Goal: Task Accomplishment & Management: Use online tool/utility

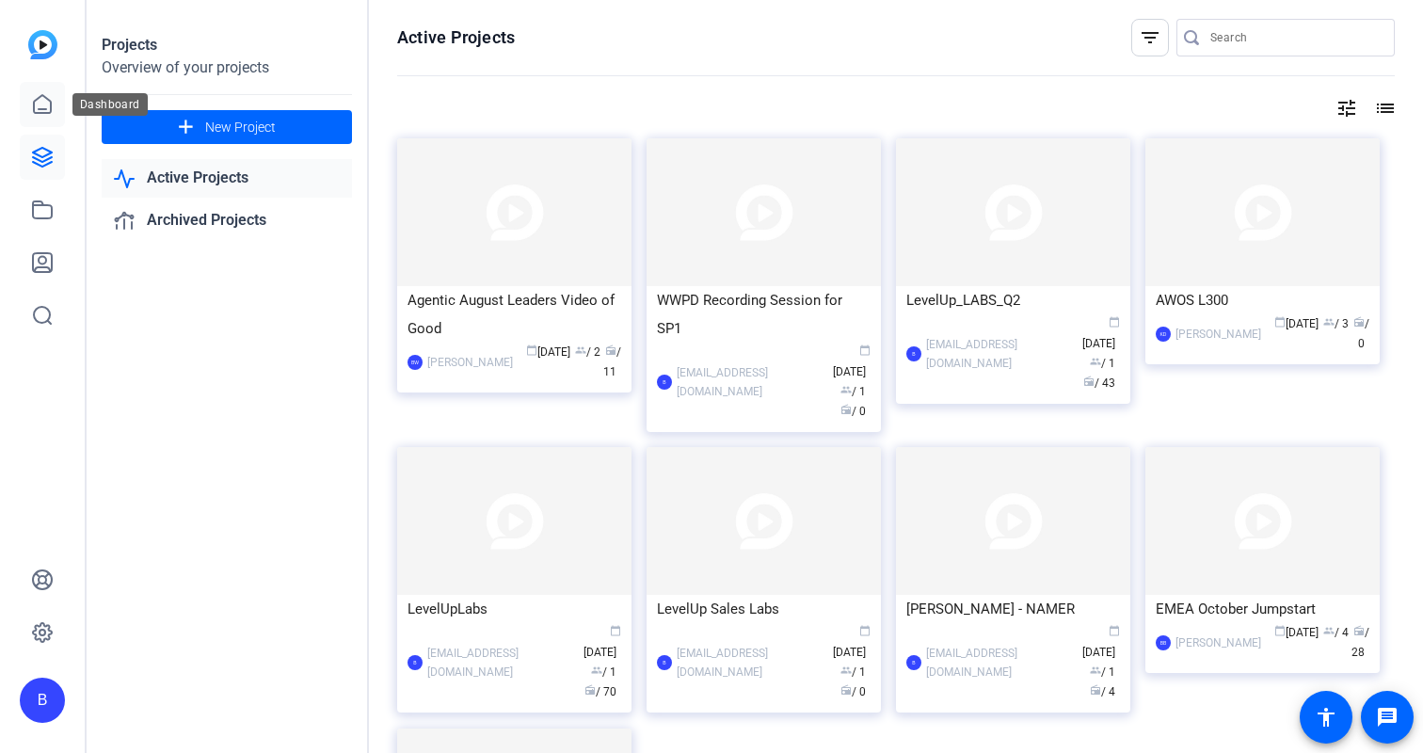
click at [43, 107] on icon at bounding box center [42, 104] width 23 height 23
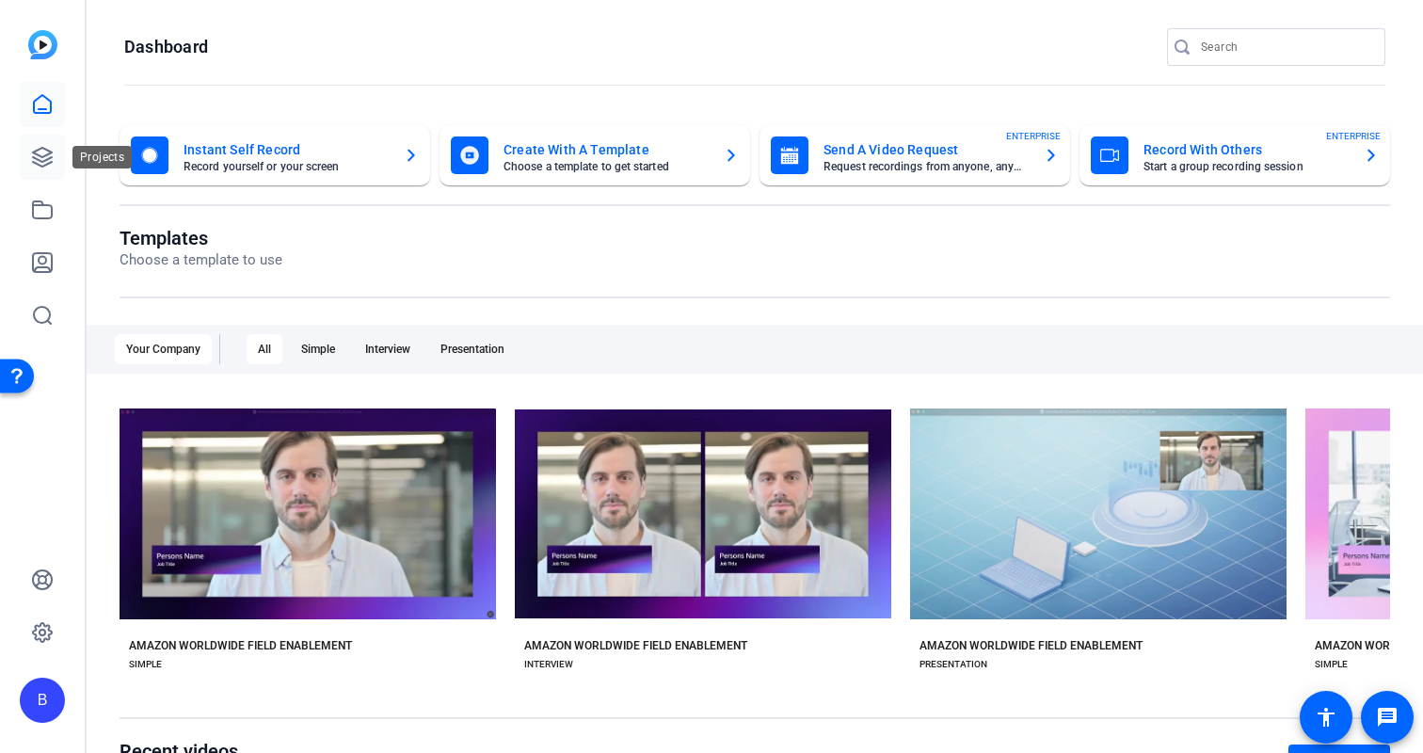
click at [35, 159] on icon at bounding box center [42, 157] width 23 height 23
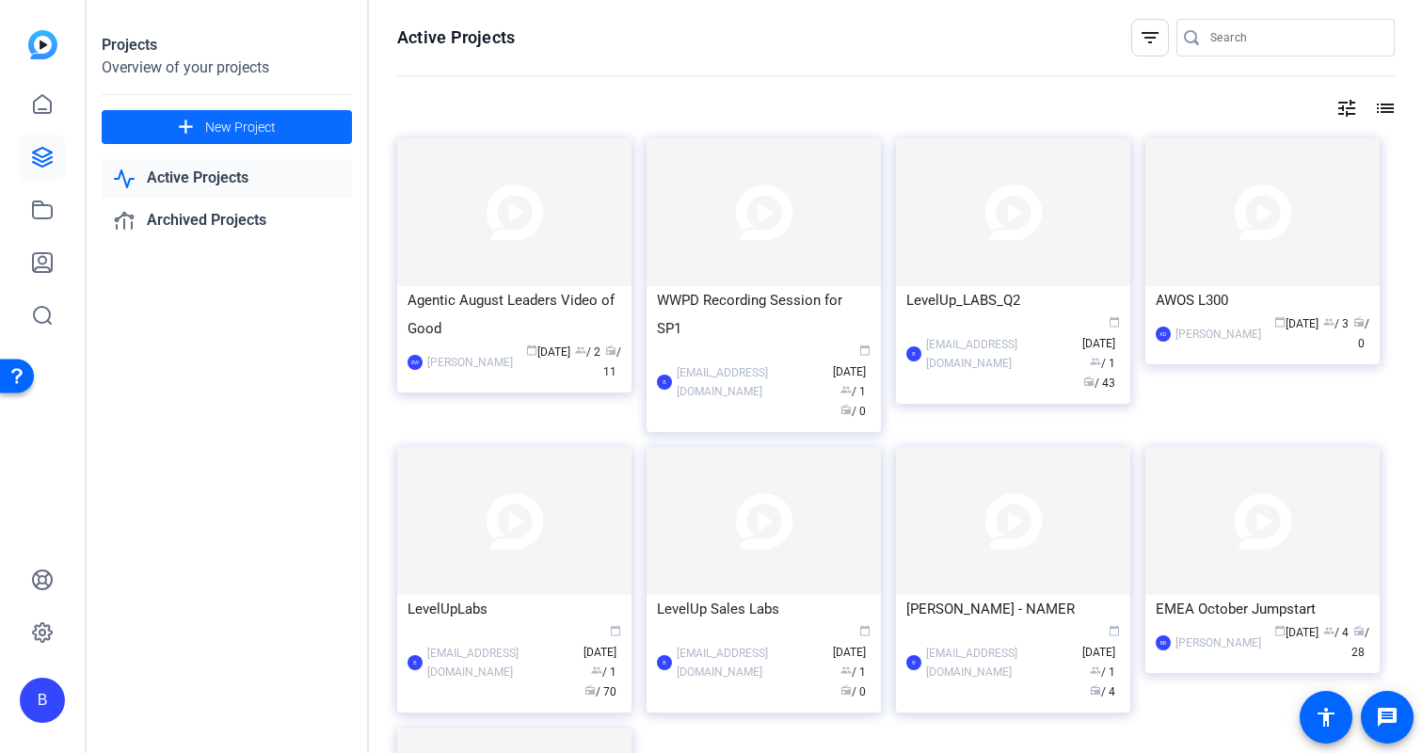
click at [197, 118] on mat-icon "add" at bounding box center [186, 128] width 24 height 24
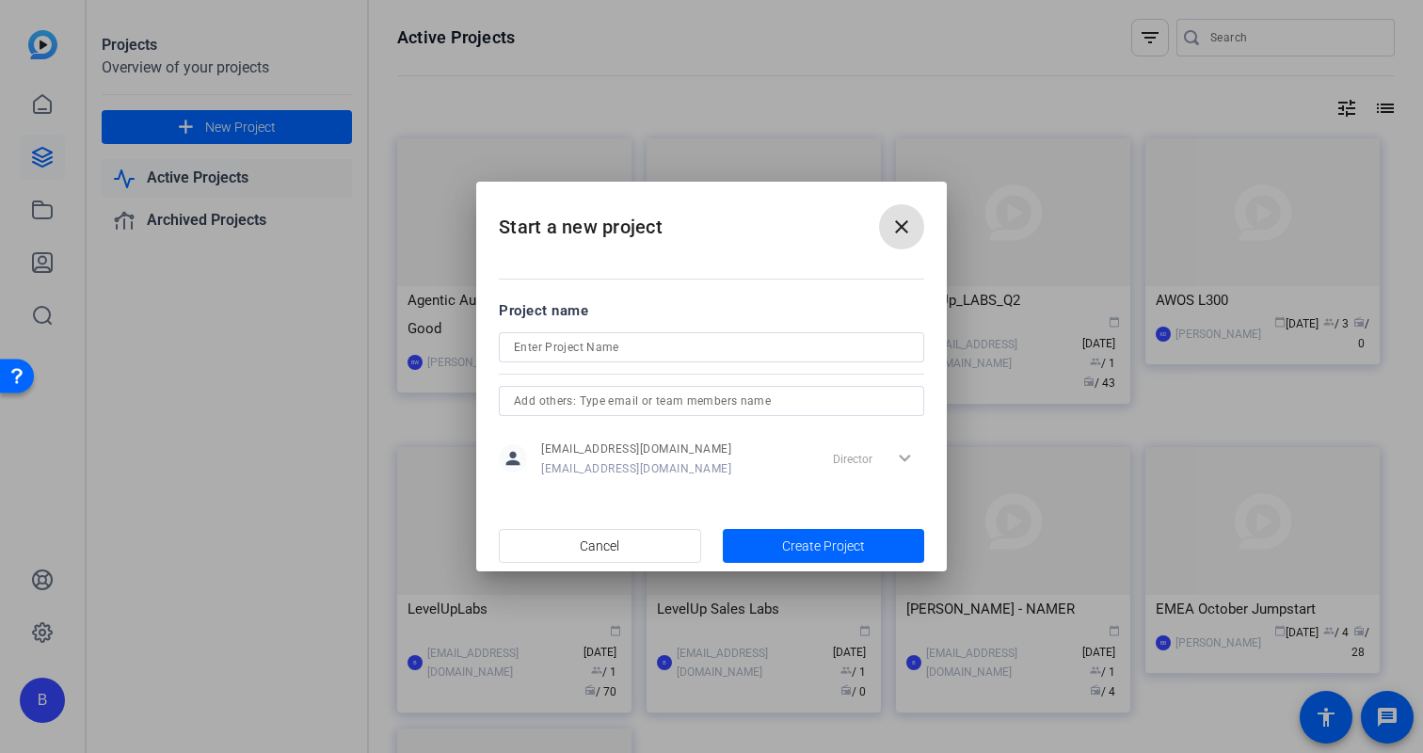
click at [582, 352] on input at bounding box center [711, 347] width 395 height 23
type input "LEVELUP-TESTING"
click at [634, 406] on input "text" at bounding box center [711, 401] width 395 height 23
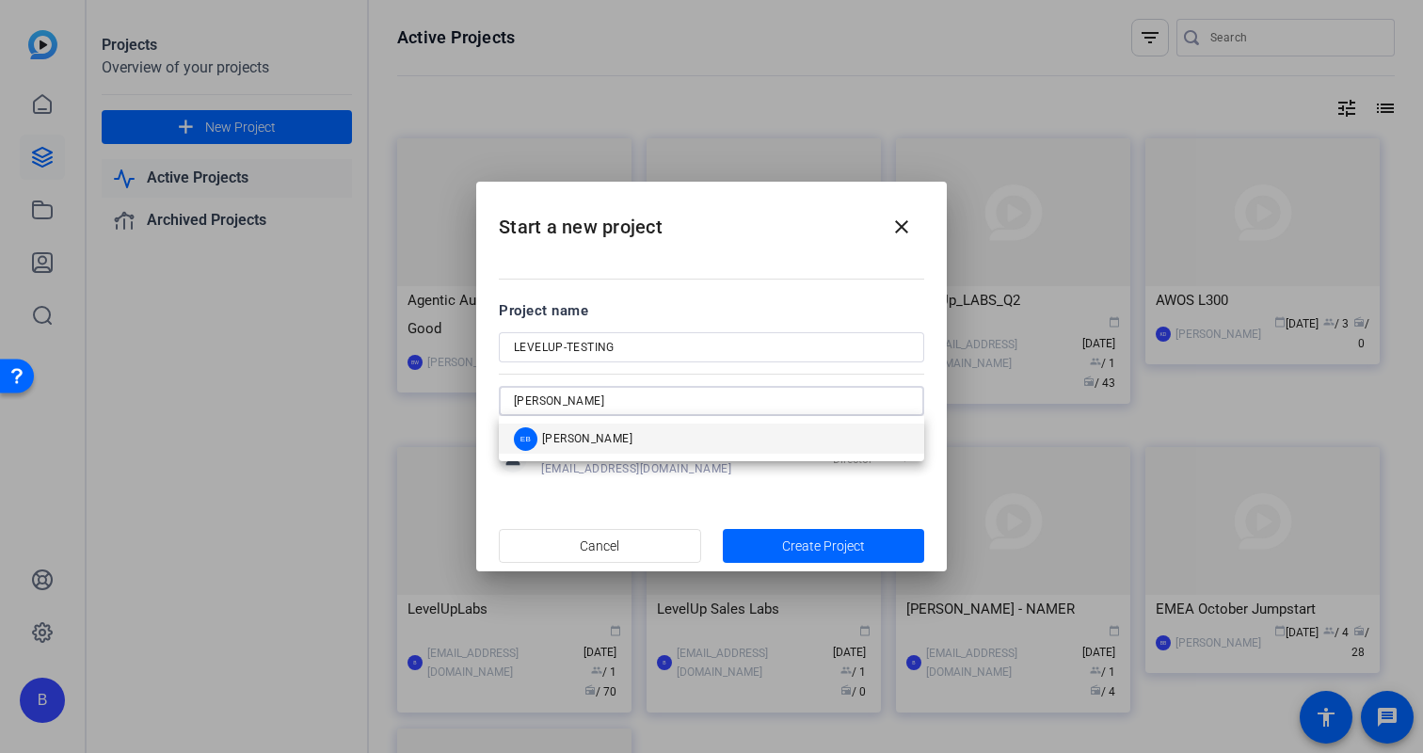
type input "erica"
click at [631, 446] on mat-option "EB Erica Bethel" at bounding box center [711, 438] width 425 height 30
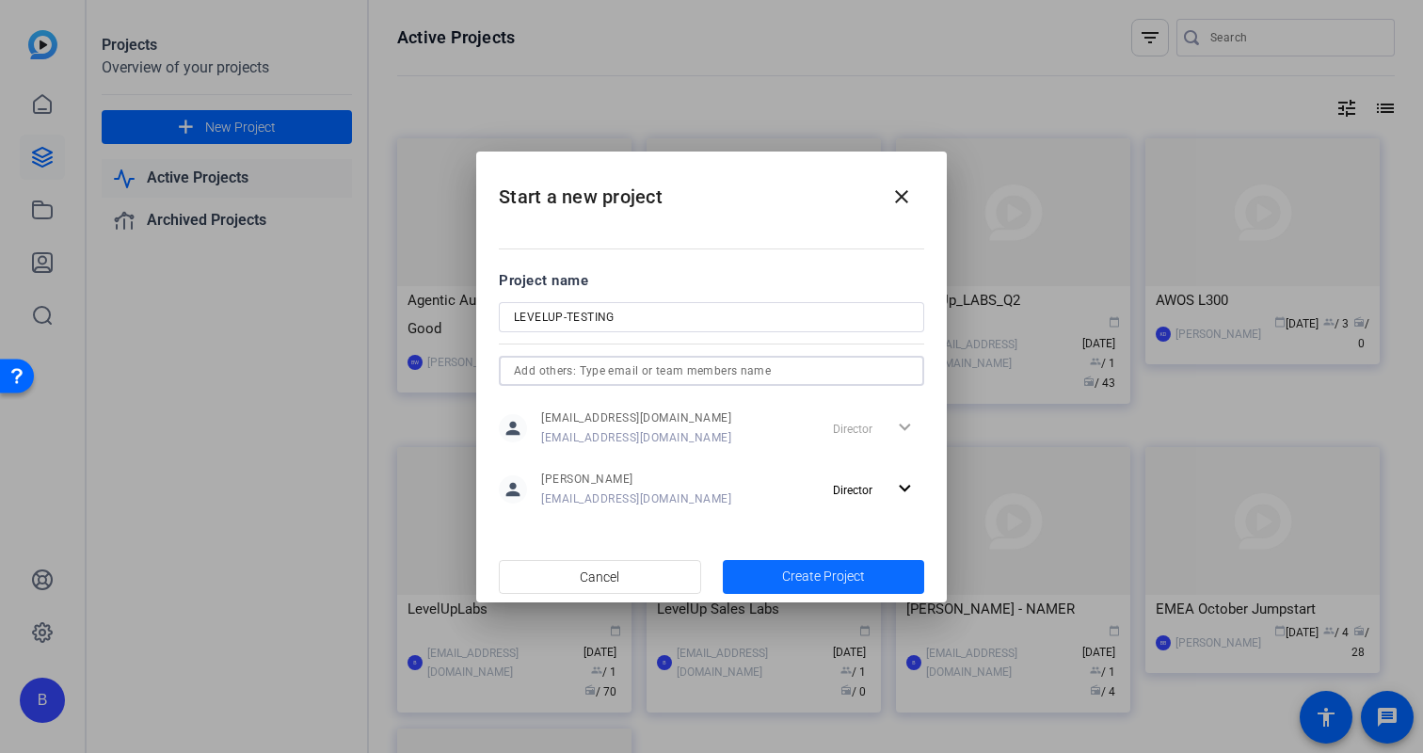
click at [806, 579] on span "Create Project" at bounding box center [823, 576] width 83 height 20
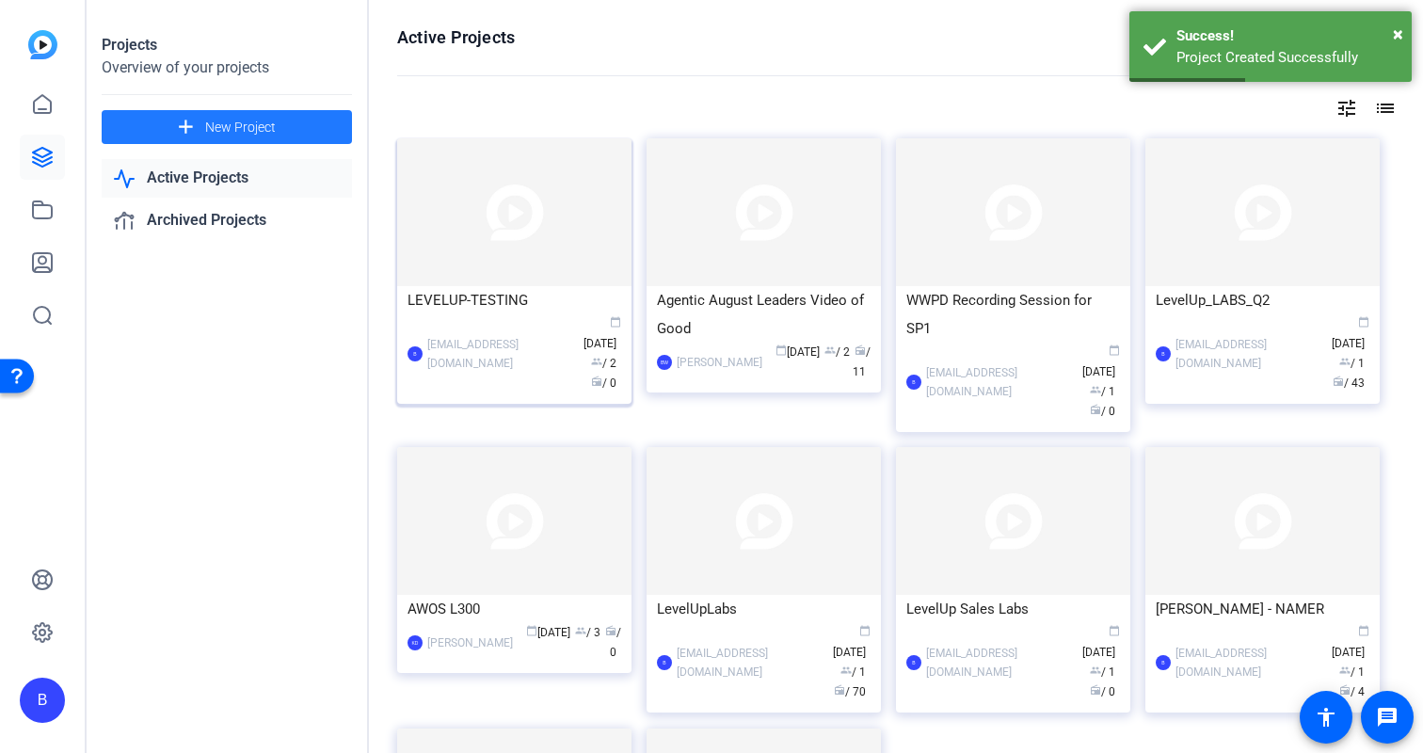
click at [463, 313] on div "LEVELUP-TESTING" at bounding box center [514, 300] width 214 height 28
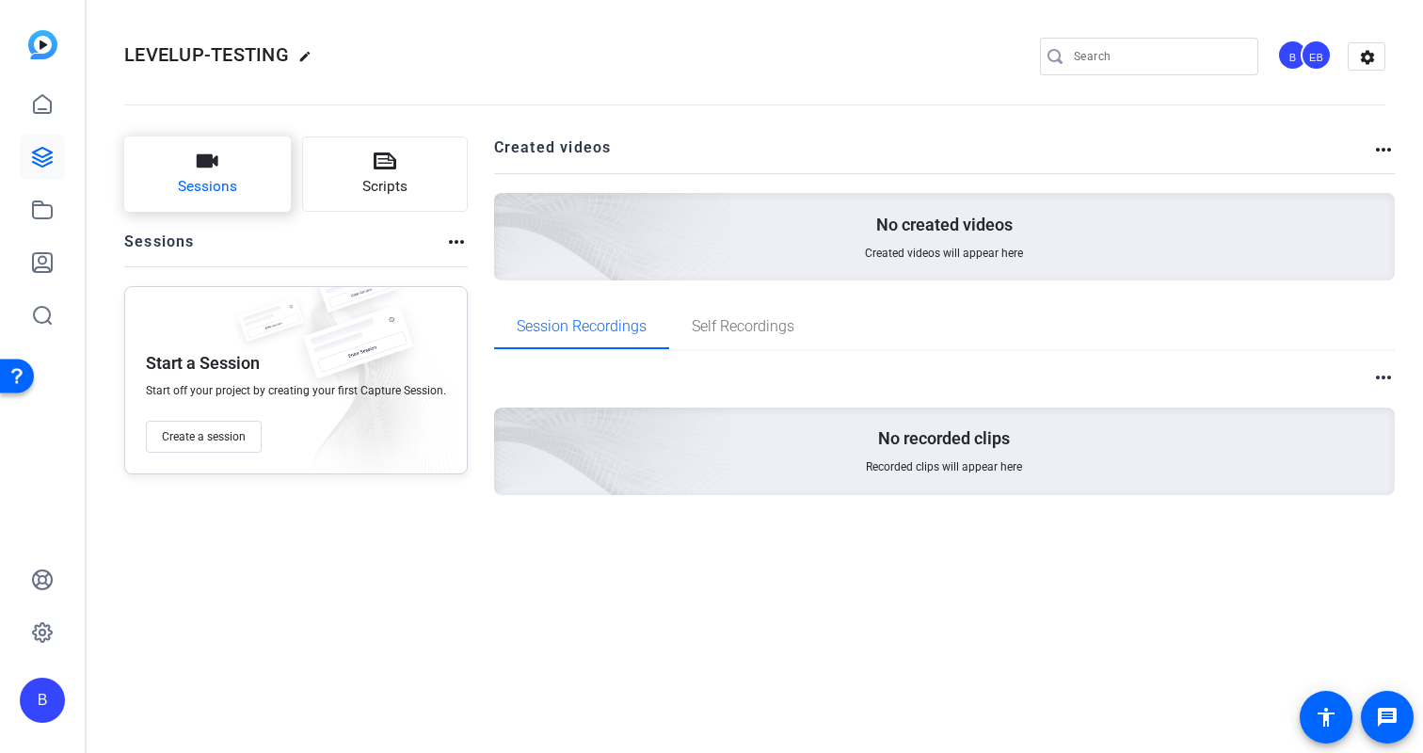
click at [248, 187] on button "Sessions" at bounding box center [207, 173] width 167 height 75
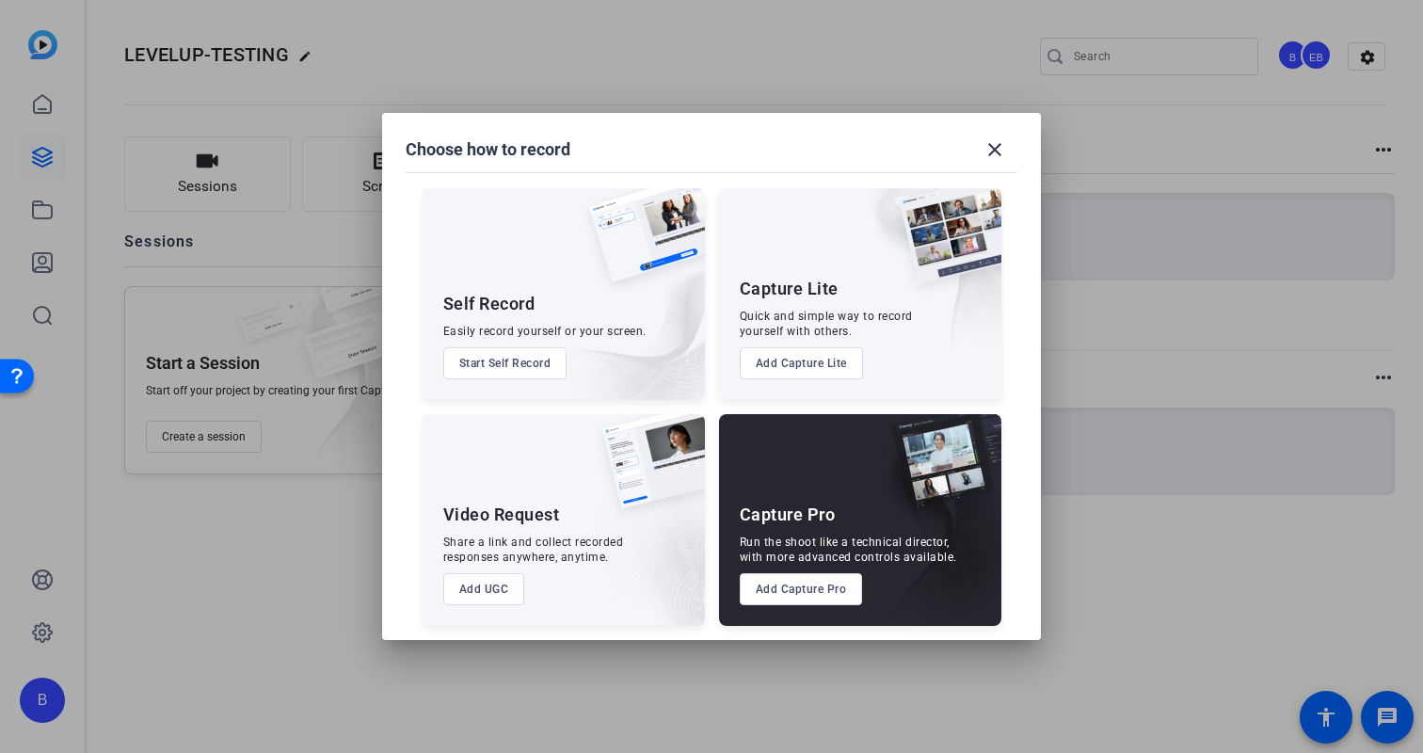
click at [819, 367] on button "Add Capture Lite" at bounding box center [801, 363] width 123 height 32
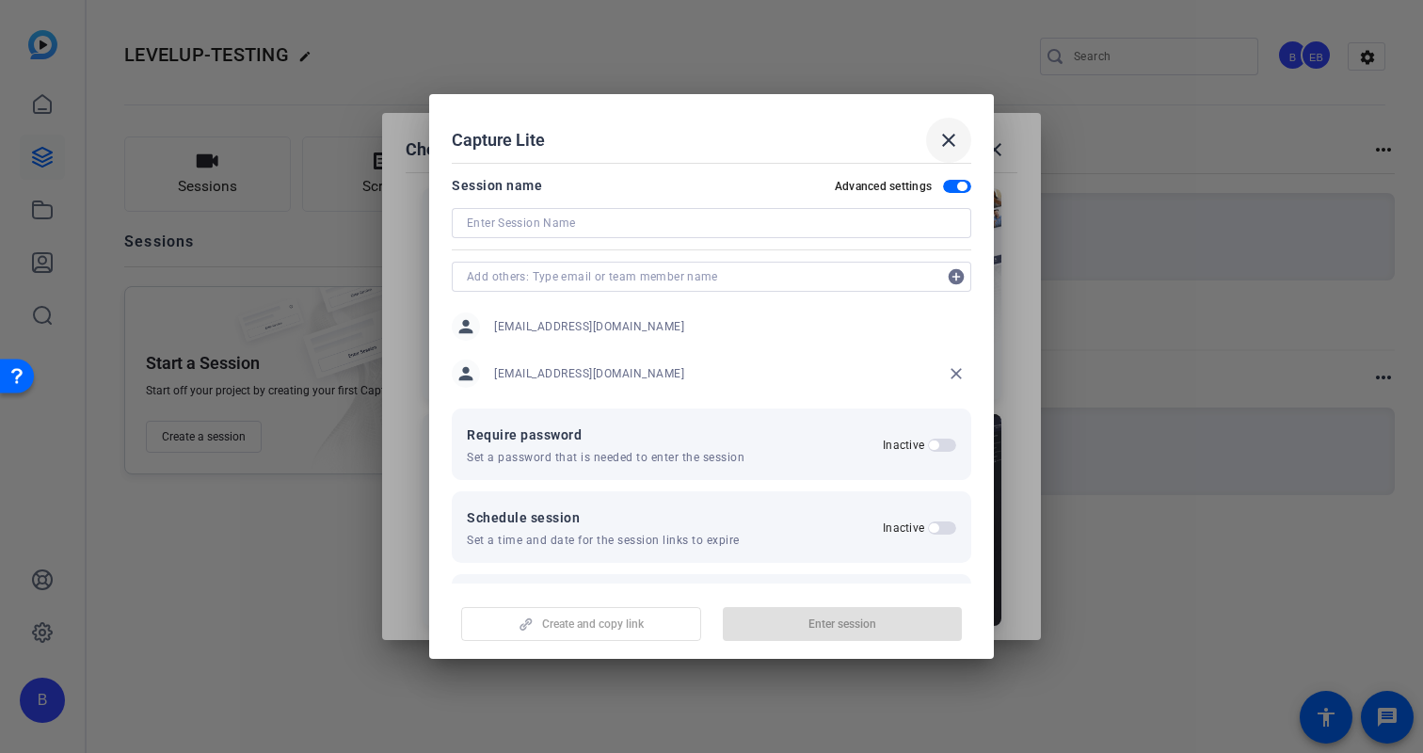
click at [952, 130] on mat-icon "close" at bounding box center [948, 140] width 23 height 23
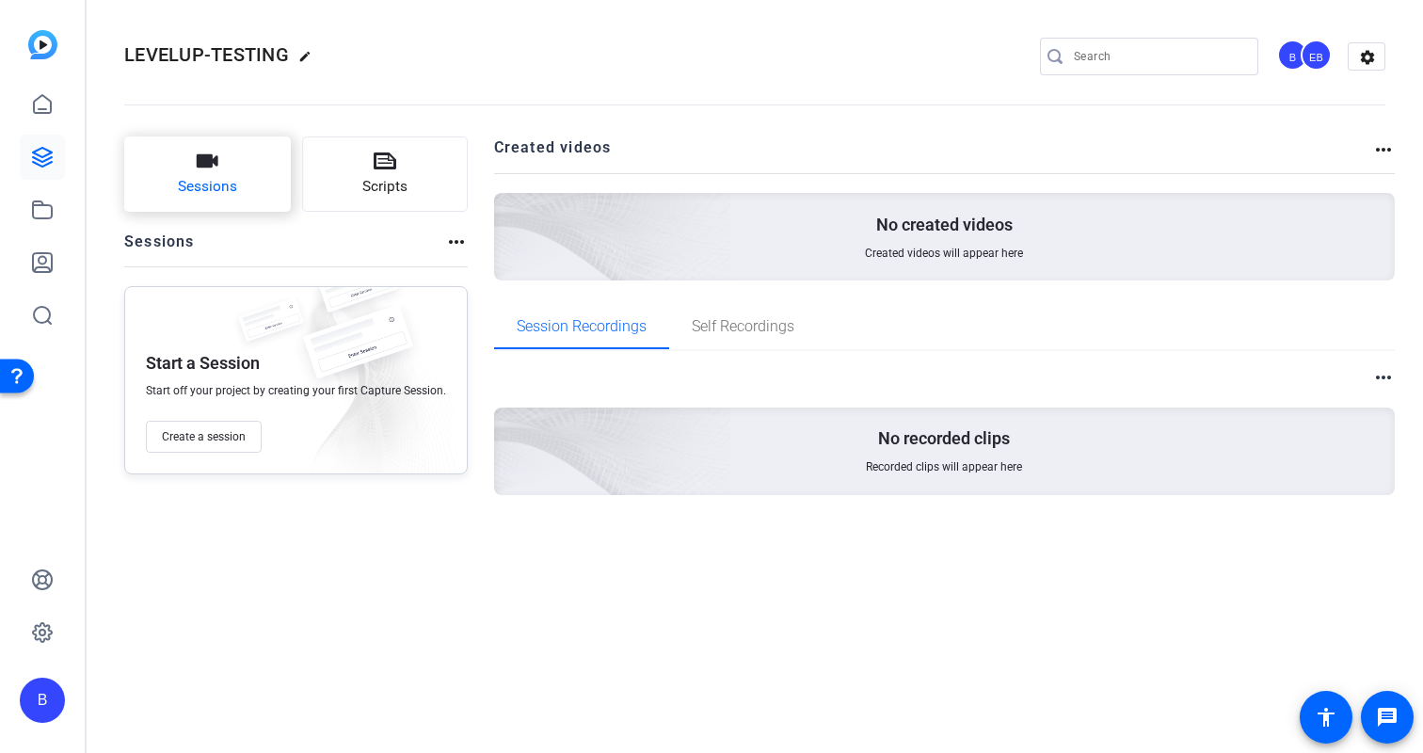
click at [253, 170] on button "Sessions" at bounding box center [207, 173] width 167 height 75
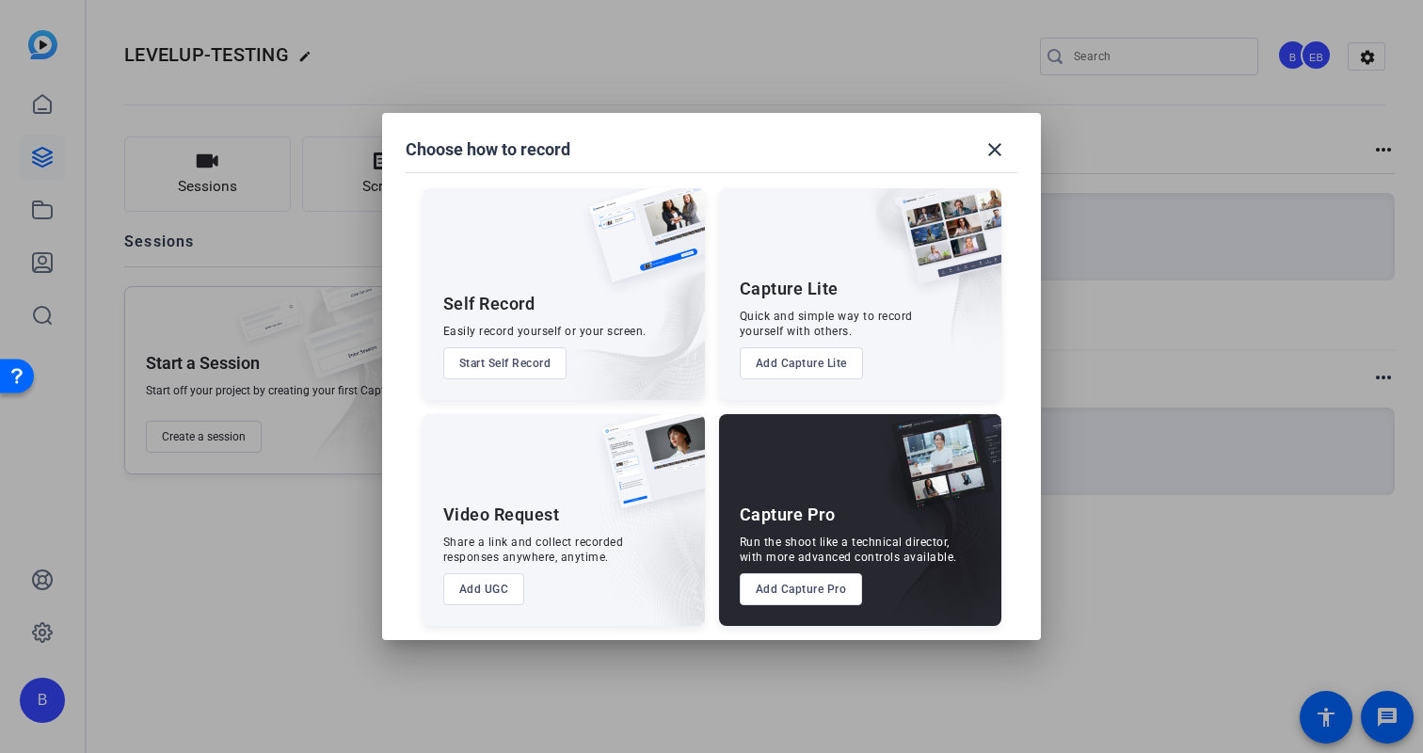
click at [524, 366] on button "Start Self Record" at bounding box center [505, 363] width 124 height 32
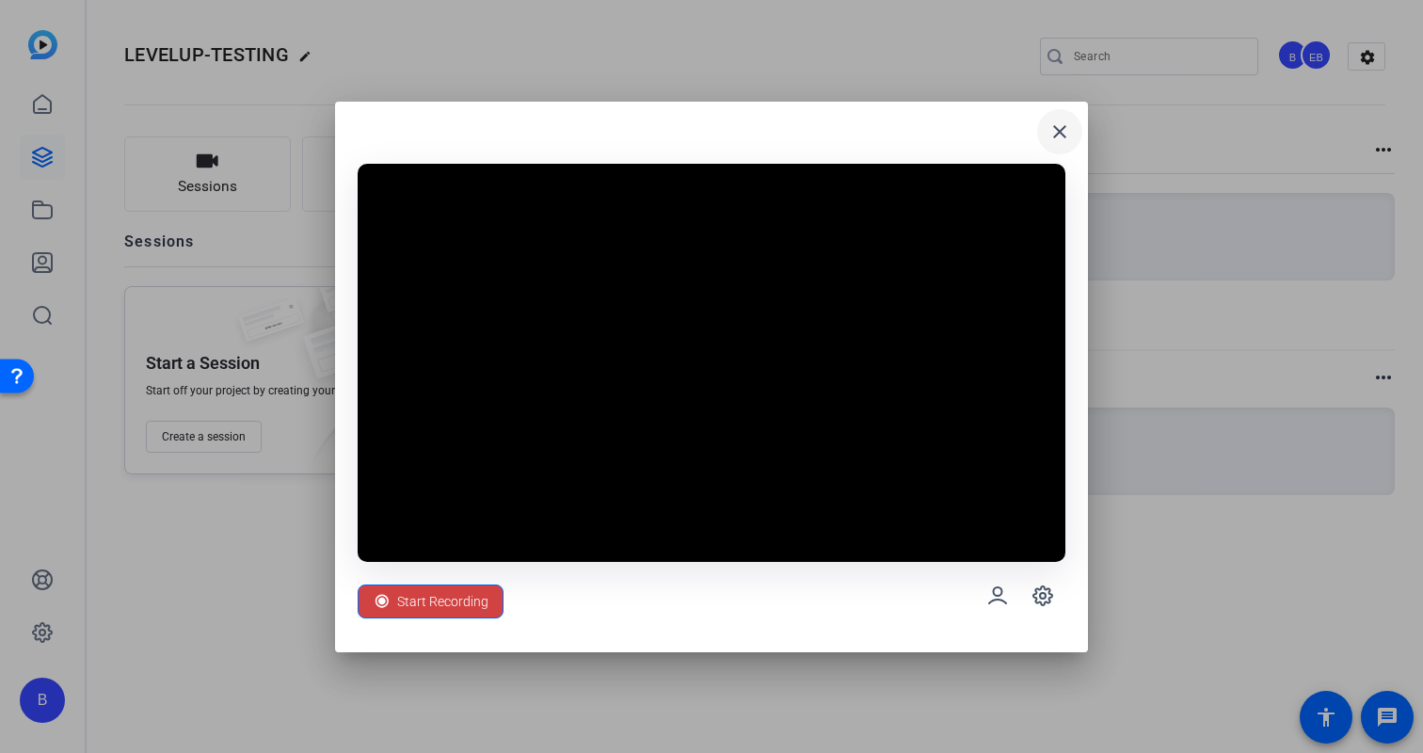
click at [1056, 135] on mat-icon "close" at bounding box center [1059, 131] width 23 height 23
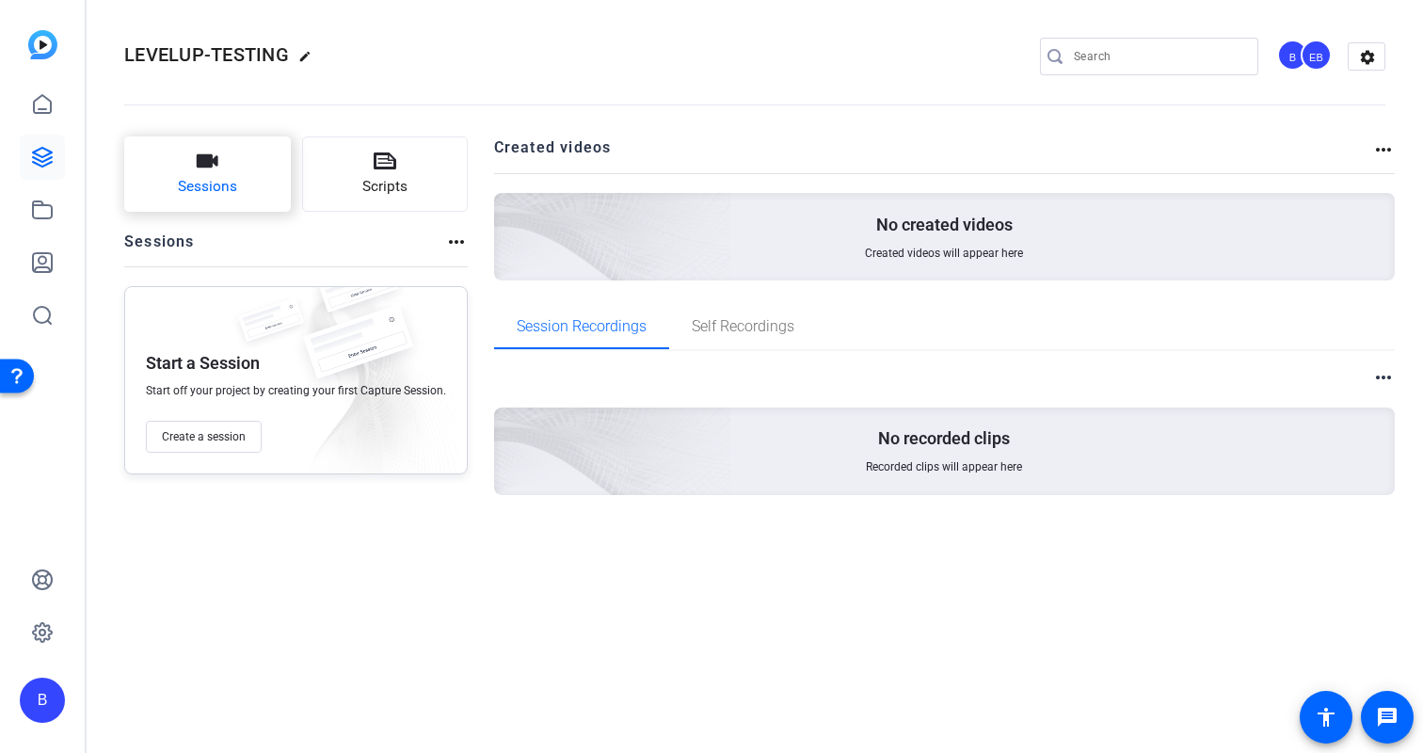
click at [206, 166] on icon "button" at bounding box center [208, 160] width 22 height 13
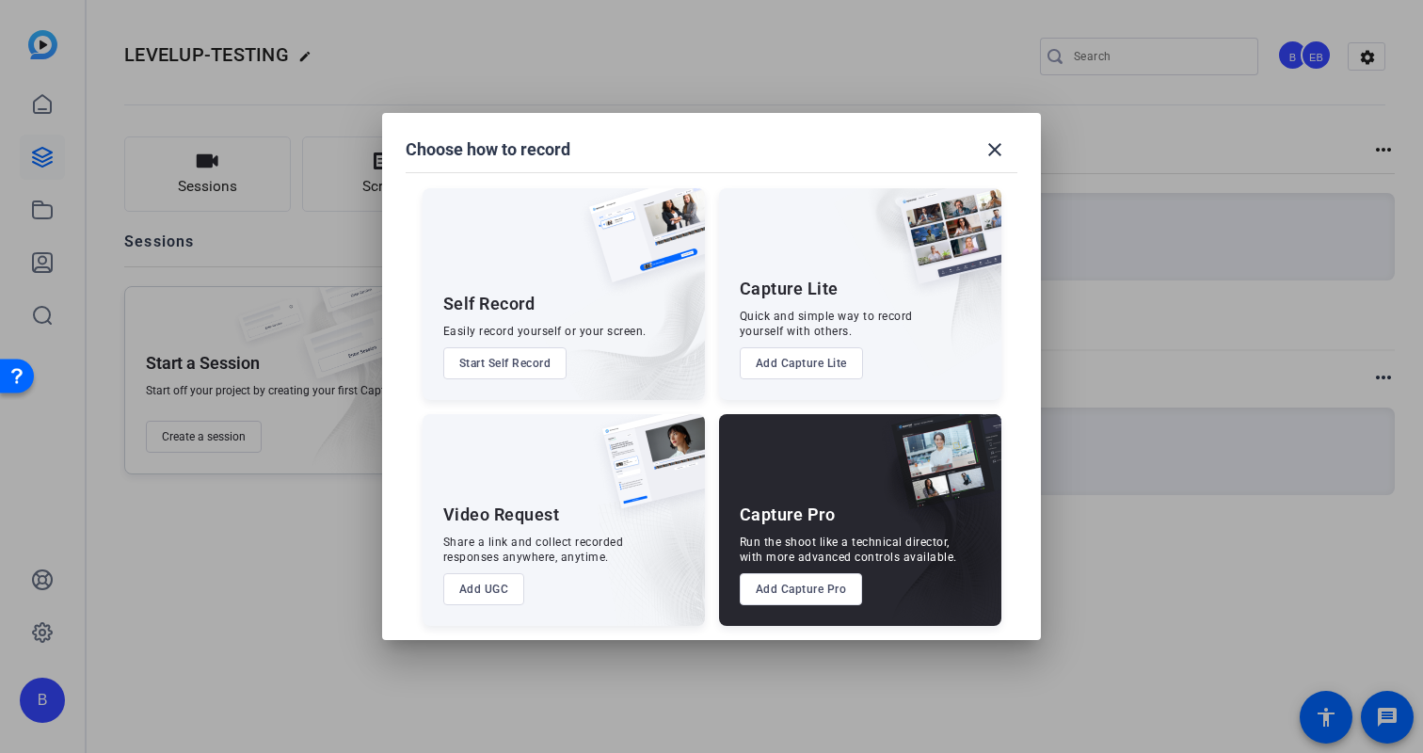
click at [498, 589] on button "Add UGC" at bounding box center [484, 589] width 82 height 32
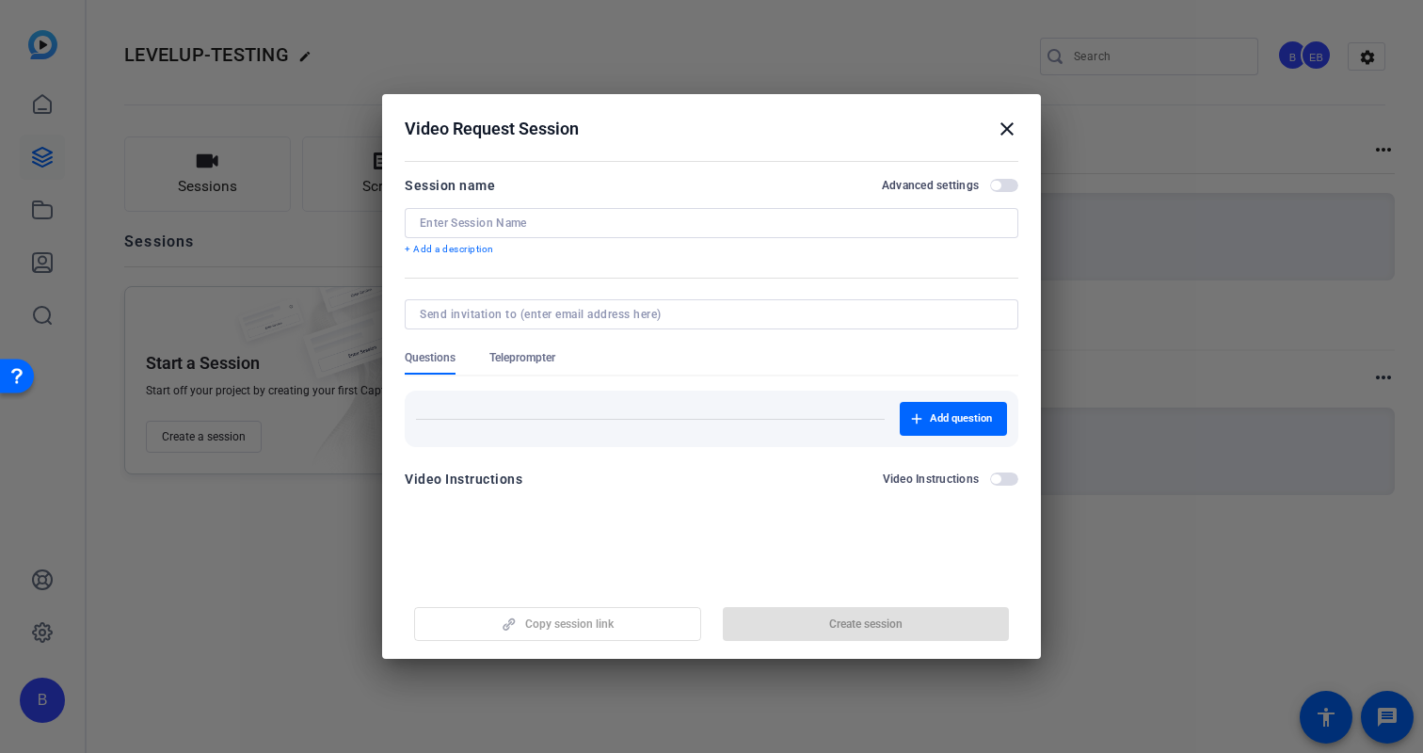
click at [535, 226] on input at bounding box center [711, 222] width 583 height 15
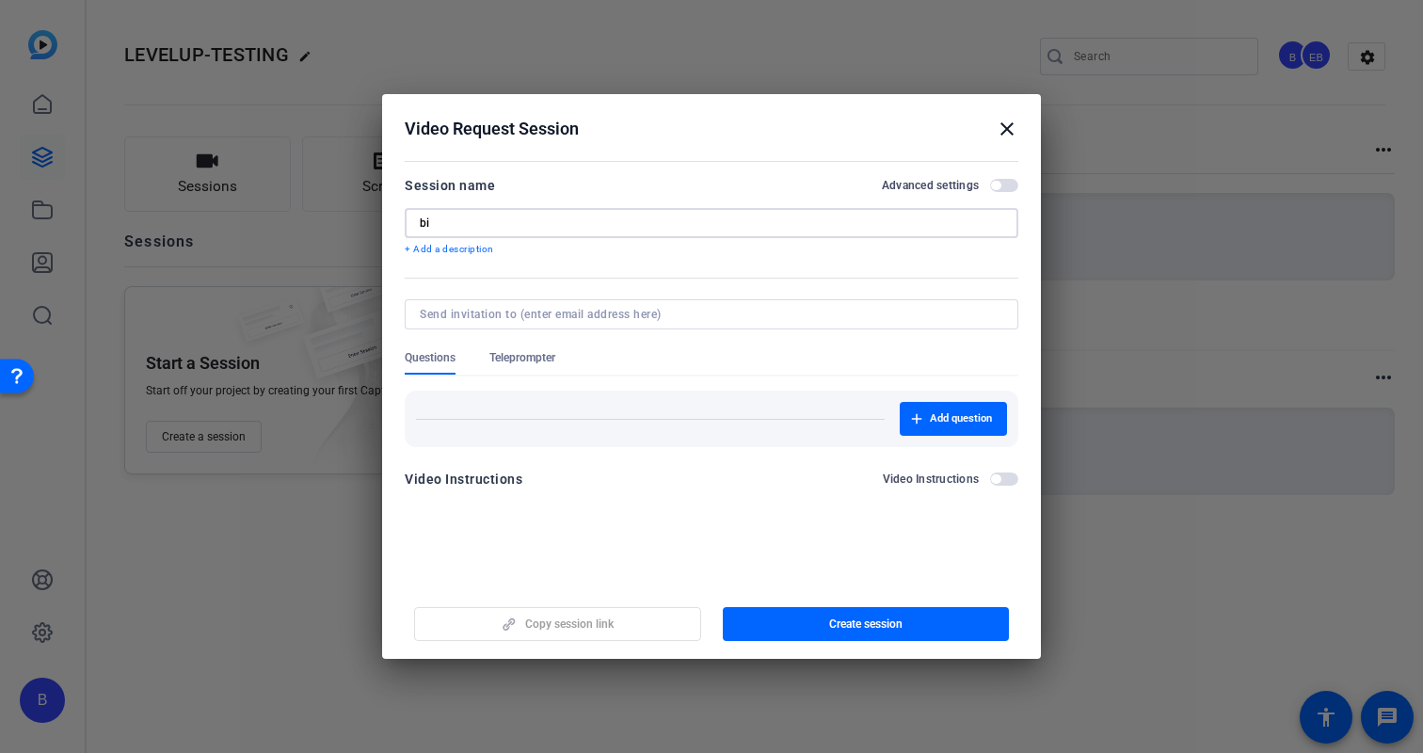
type input "b"
type input "Biso testing"
click at [536, 313] on input at bounding box center [708, 314] width 576 height 15
click at [656, 318] on input "[EMAIL_ADDRESS][DOMAIN_NAME]" at bounding box center [708, 314] width 576 height 15
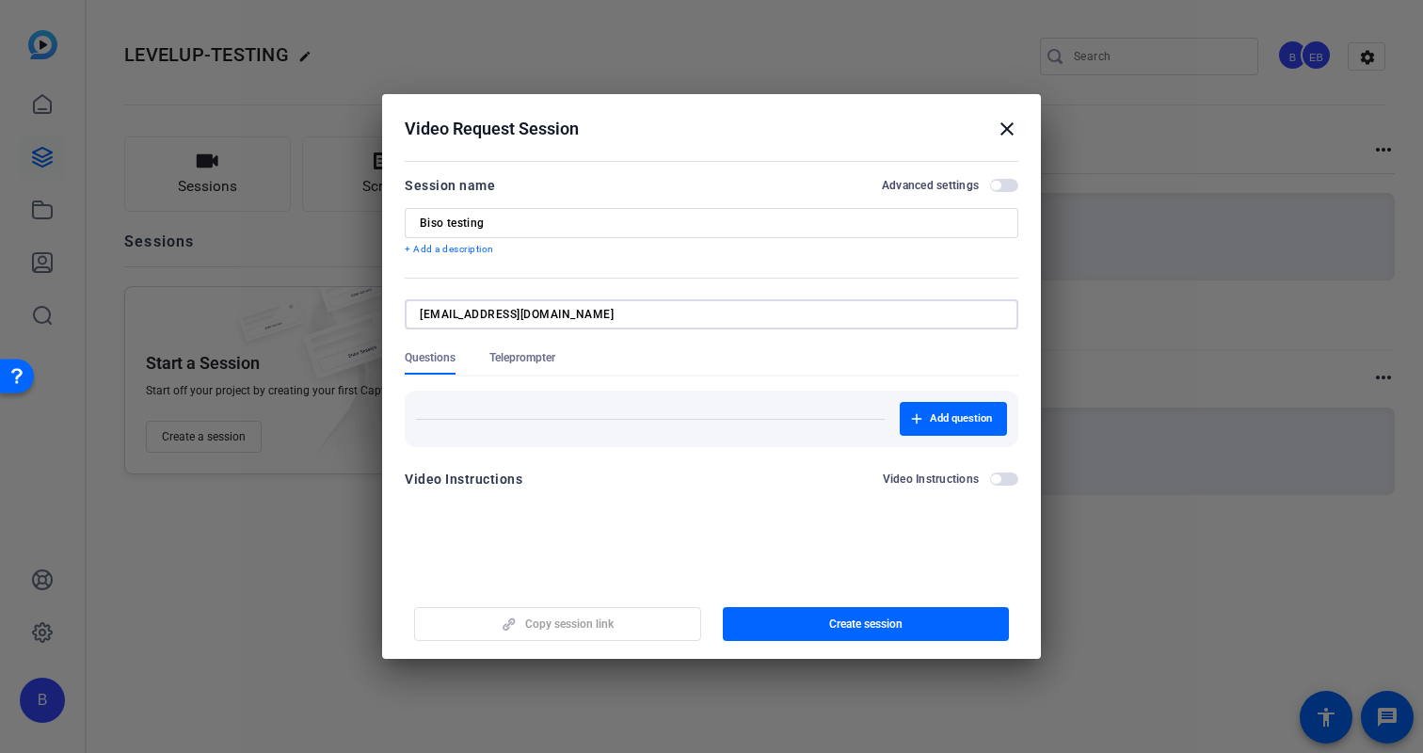
click at [656, 318] on input "[EMAIL_ADDRESS][DOMAIN_NAME]" at bounding box center [708, 314] width 576 height 15
type input "biso.sarraf@gmail.com"
click at [859, 623] on span "Create session" at bounding box center [865, 623] width 73 height 15
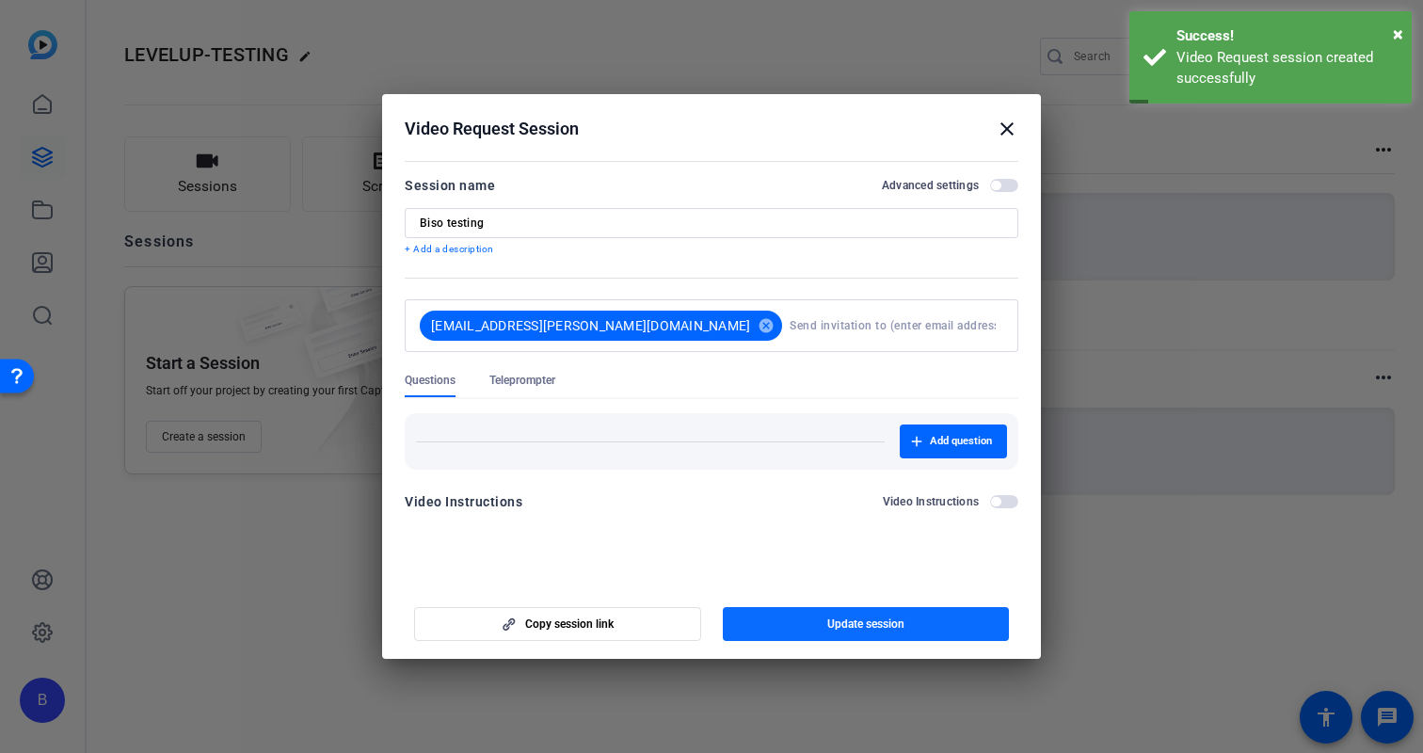
click at [815, 625] on span "button" at bounding box center [866, 623] width 287 height 45
click at [532, 623] on span "Copy session link" at bounding box center [569, 623] width 88 height 15
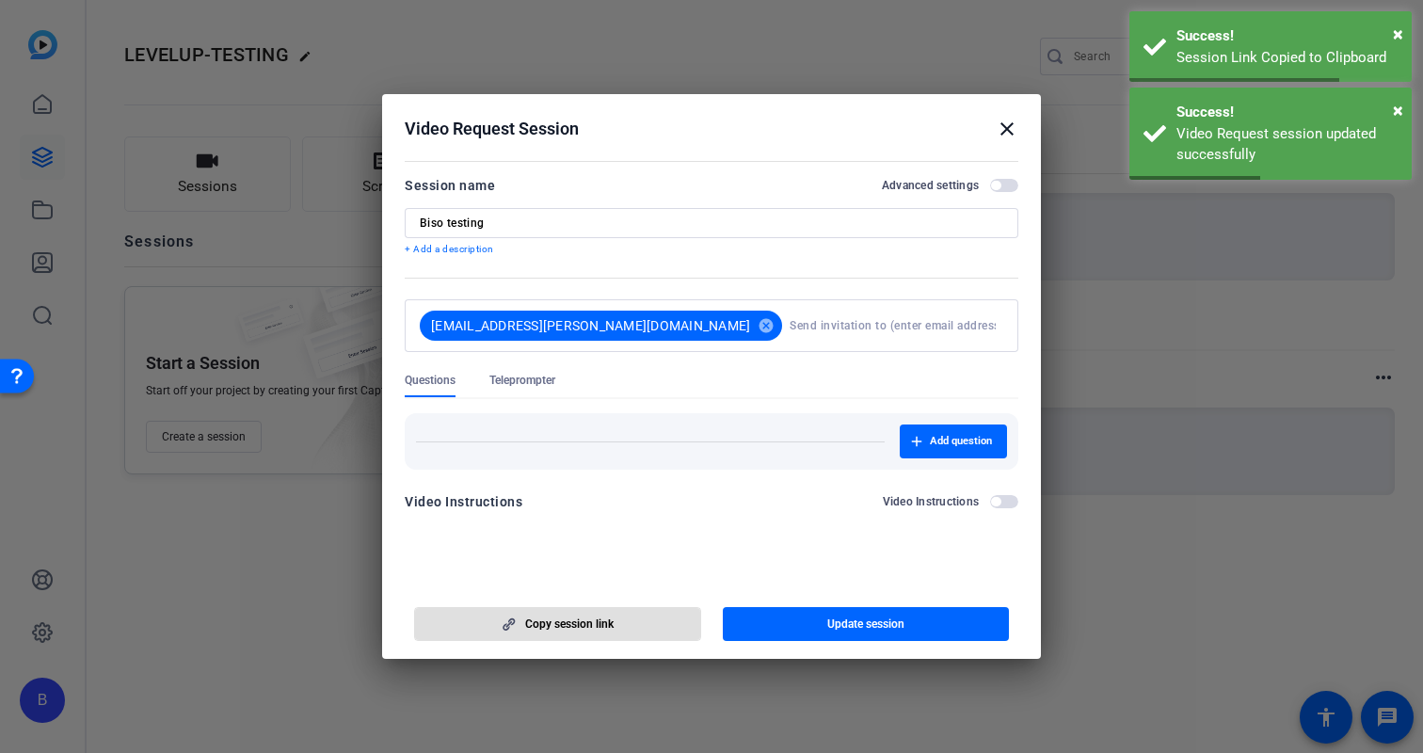
click at [1004, 129] on mat-icon "close" at bounding box center [1007, 129] width 23 height 23
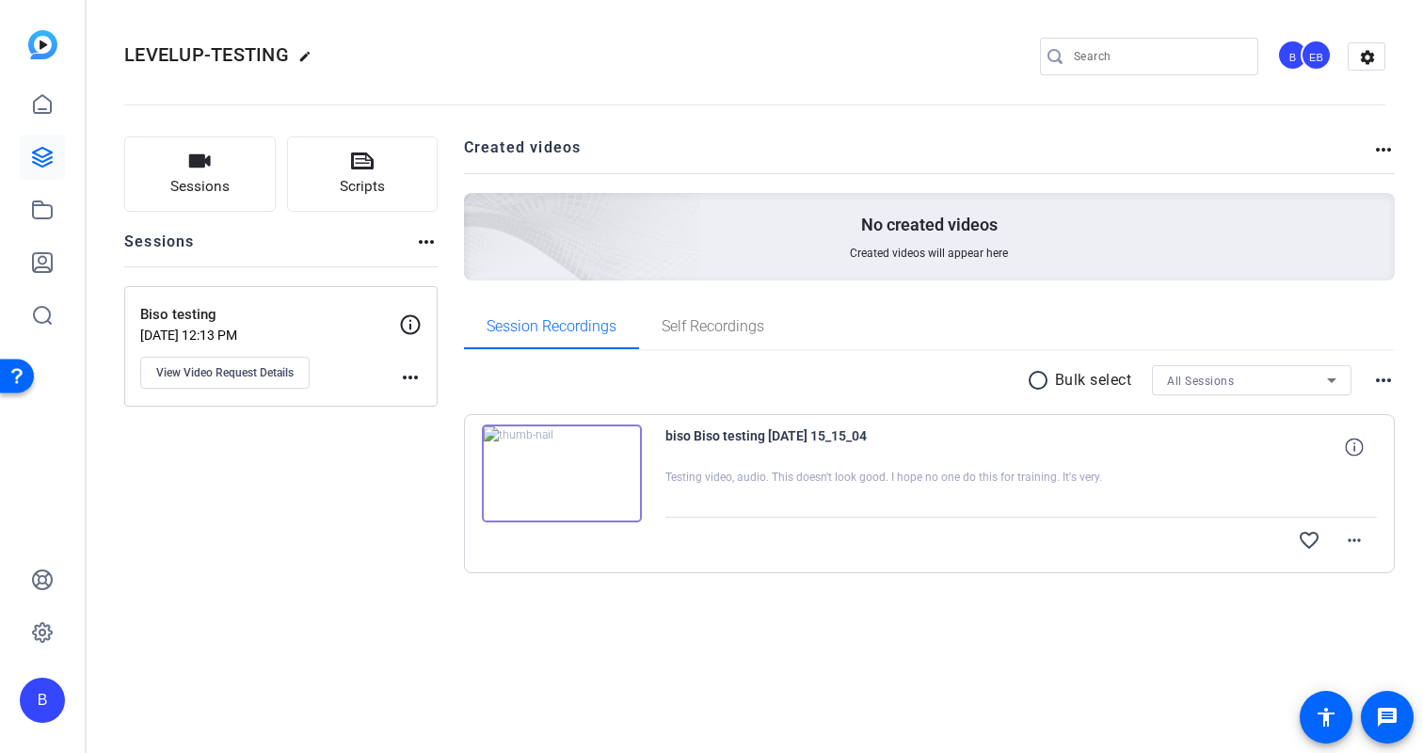
click at [606, 482] on img at bounding box center [562, 473] width 160 height 98
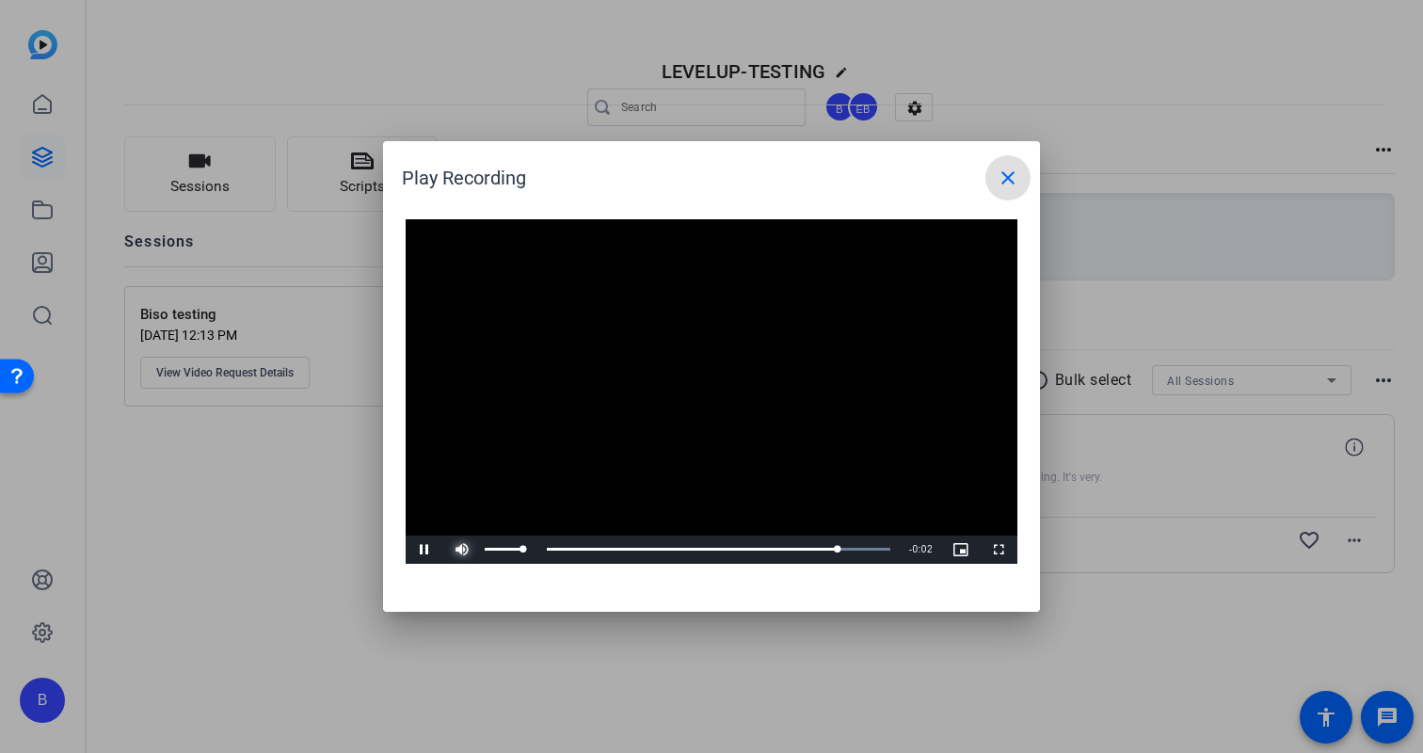
click at [463, 550] on span "Video Player" at bounding box center [462, 550] width 38 height 0
click at [1004, 179] on mat-icon "close" at bounding box center [1008, 178] width 23 height 23
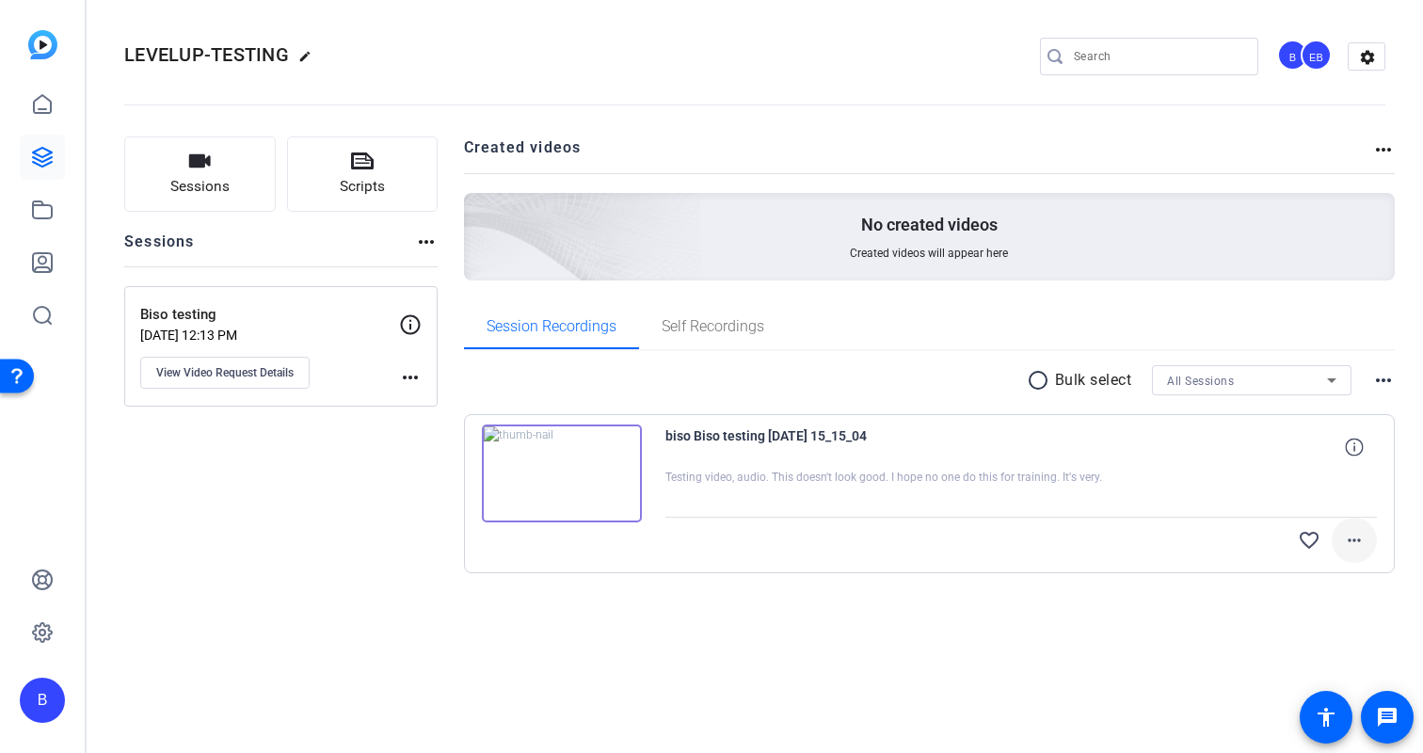
click at [1357, 544] on mat-icon "more_horiz" at bounding box center [1354, 540] width 23 height 23
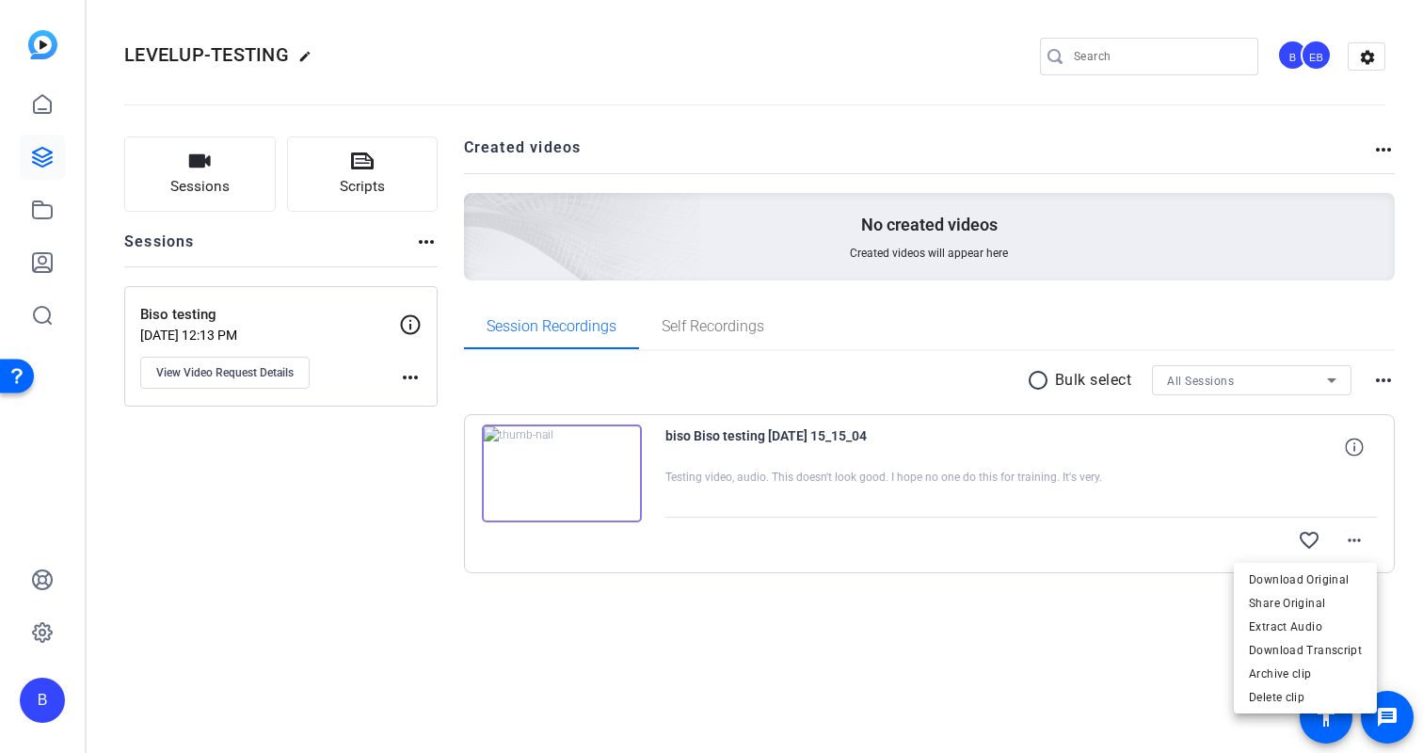
click at [1112, 662] on div at bounding box center [711, 376] width 1423 height 753
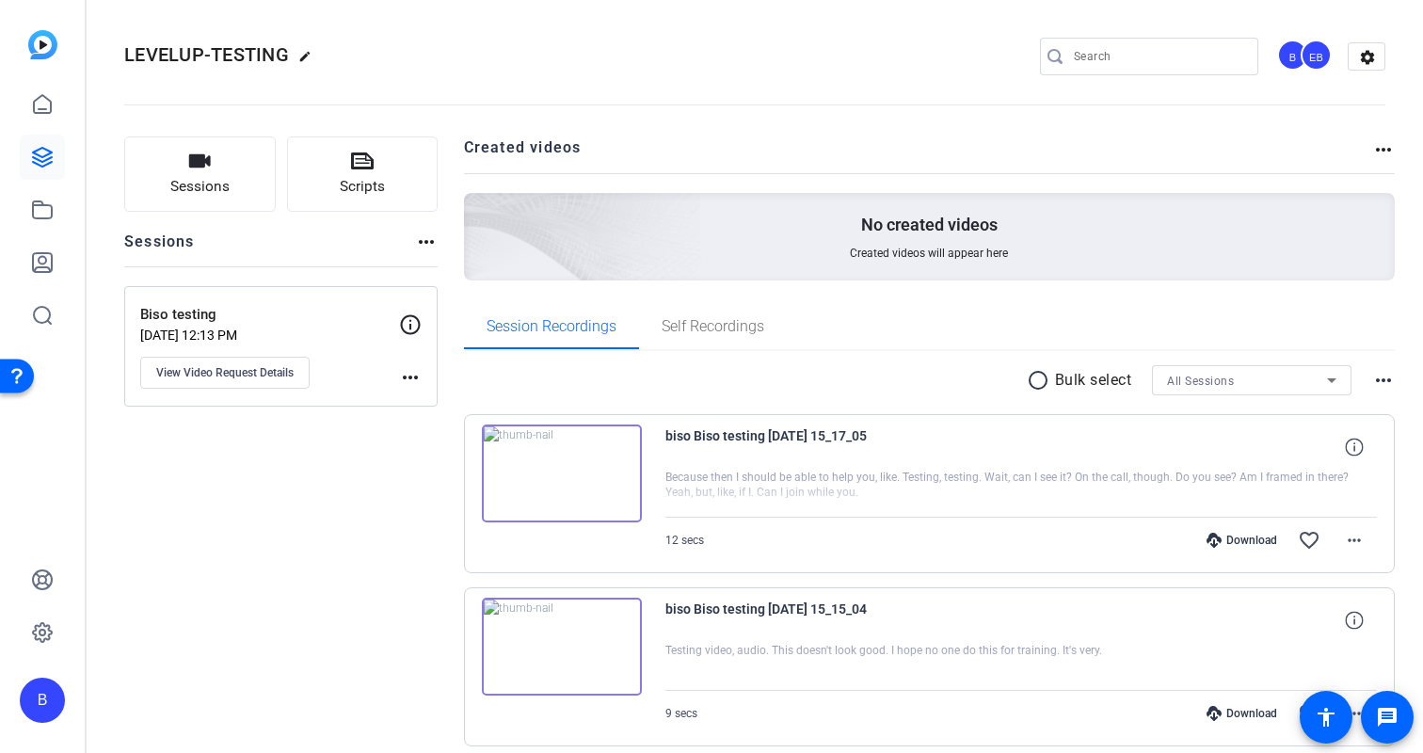
click at [598, 503] on img at bounding box center [562, 473] width 160 height 98
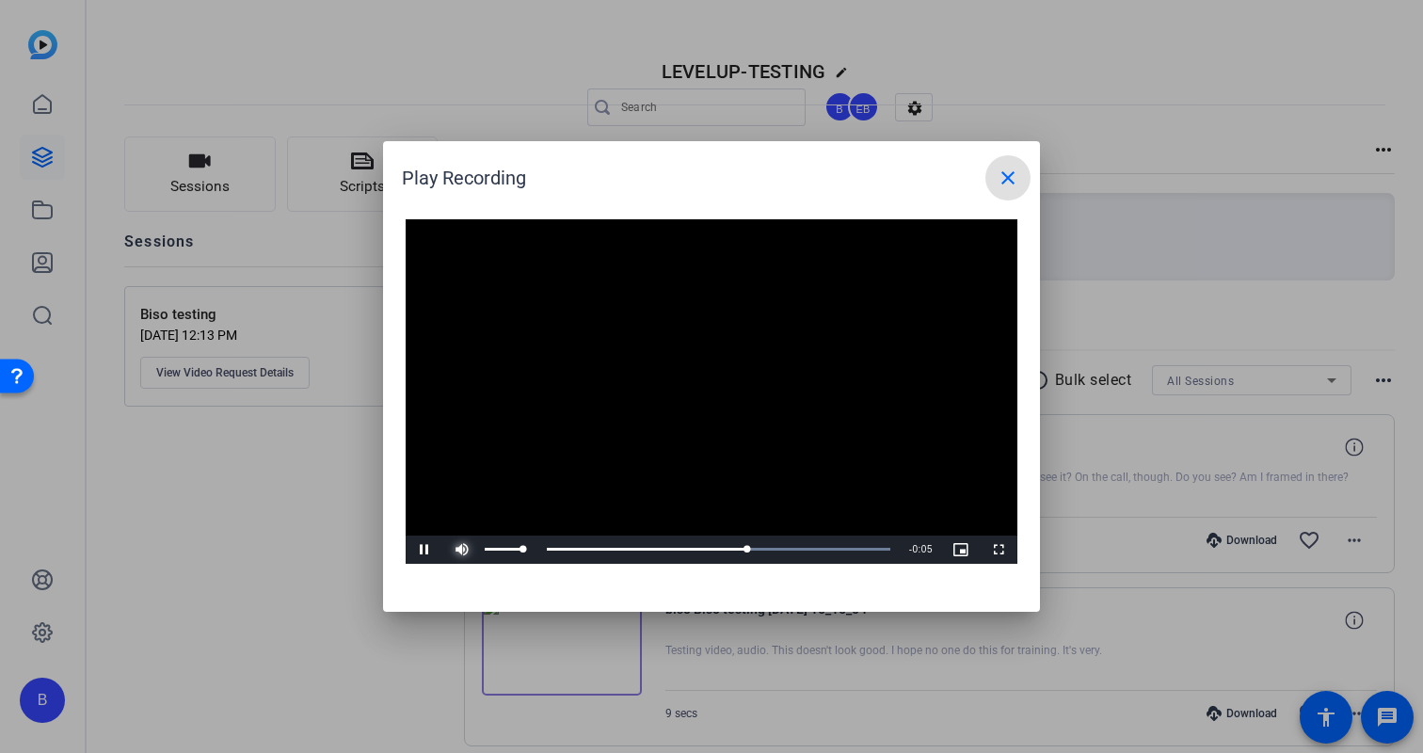
click at [456, 550] on span "Video Player" at bounding box center [462, 550] width 38 height 0
click at [1008, 182] on mat-icon "close" at bounding box center [1008, 178] width 23 height 23
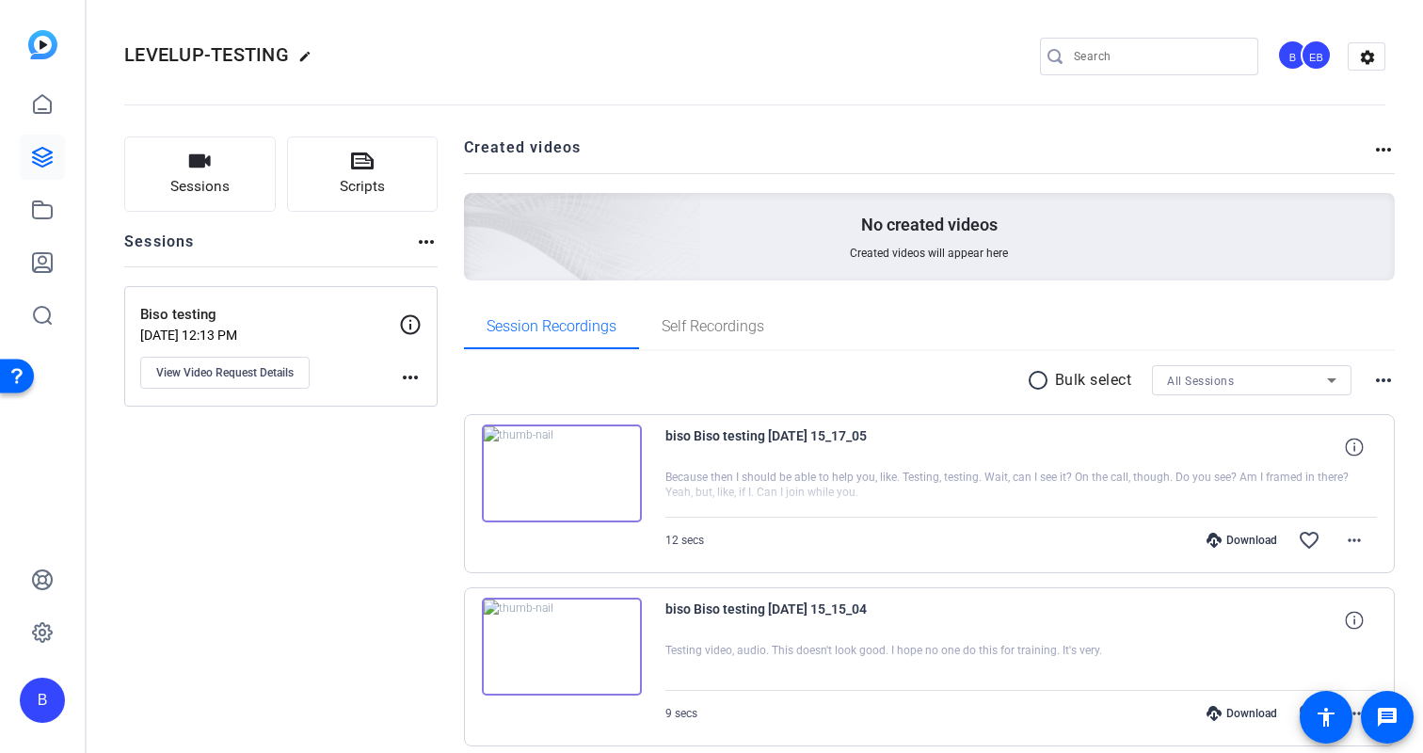
click at [1416, 477] on div "Sessions Scripts Sessions more_horiz Biso testing Aug 18, 2025 @ 12:13 PM View …" at bounding box center [755, 471] width 1336 height 717
click at [1350, 543] on mat-icon "more_horiz" at bounding box center [1354, 540] width 23 height 23
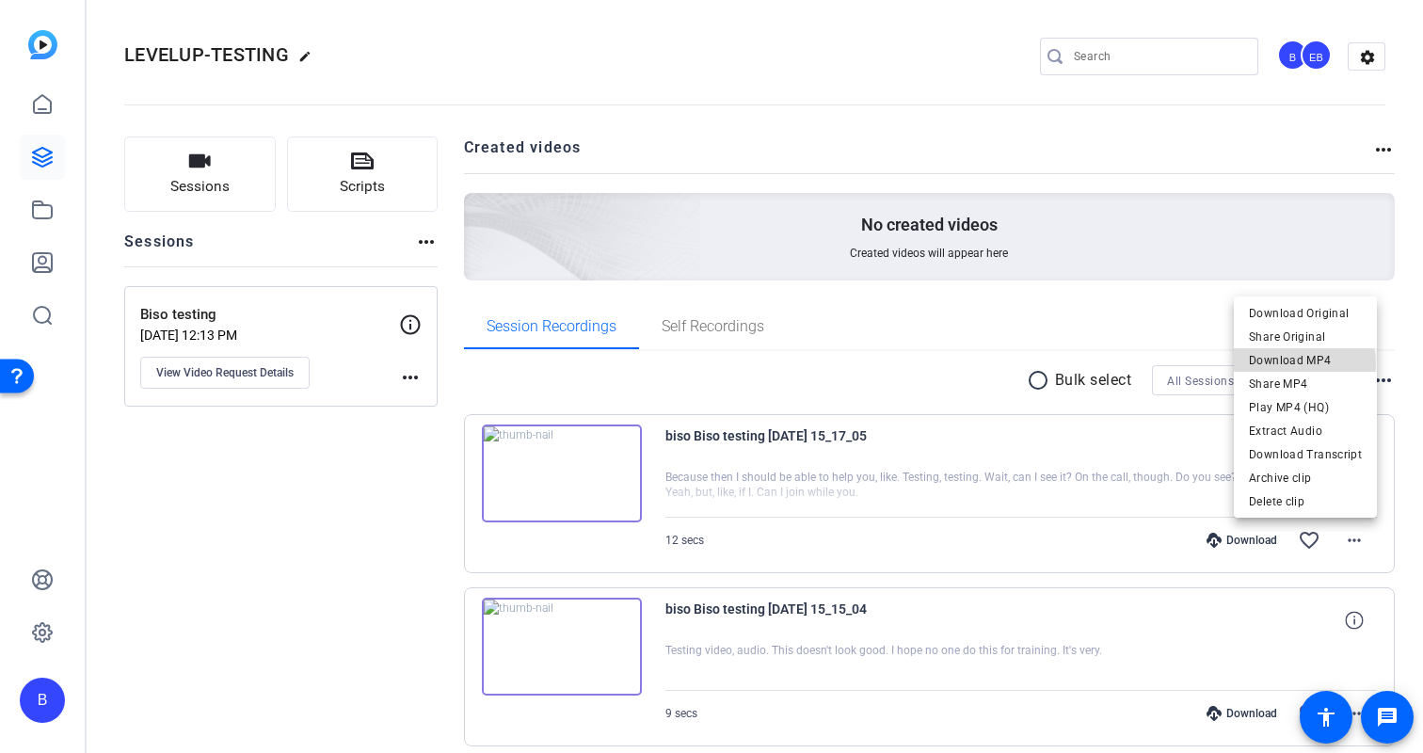
click at [1305, 362] on span "Download MP4" at bounding box center [1305, 360] width 113 height 23
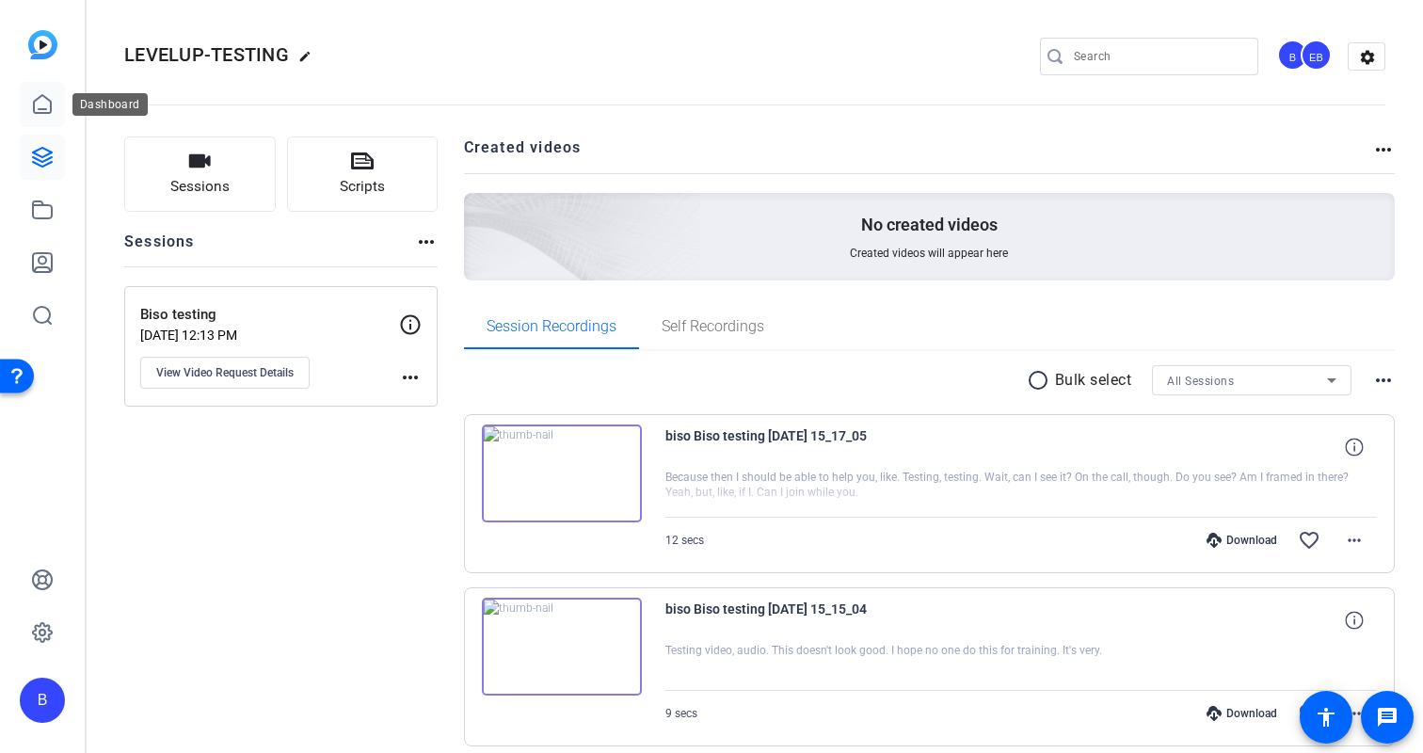
click at [47, 97] on icon at bounding box center [42, 104] width 23 height 23
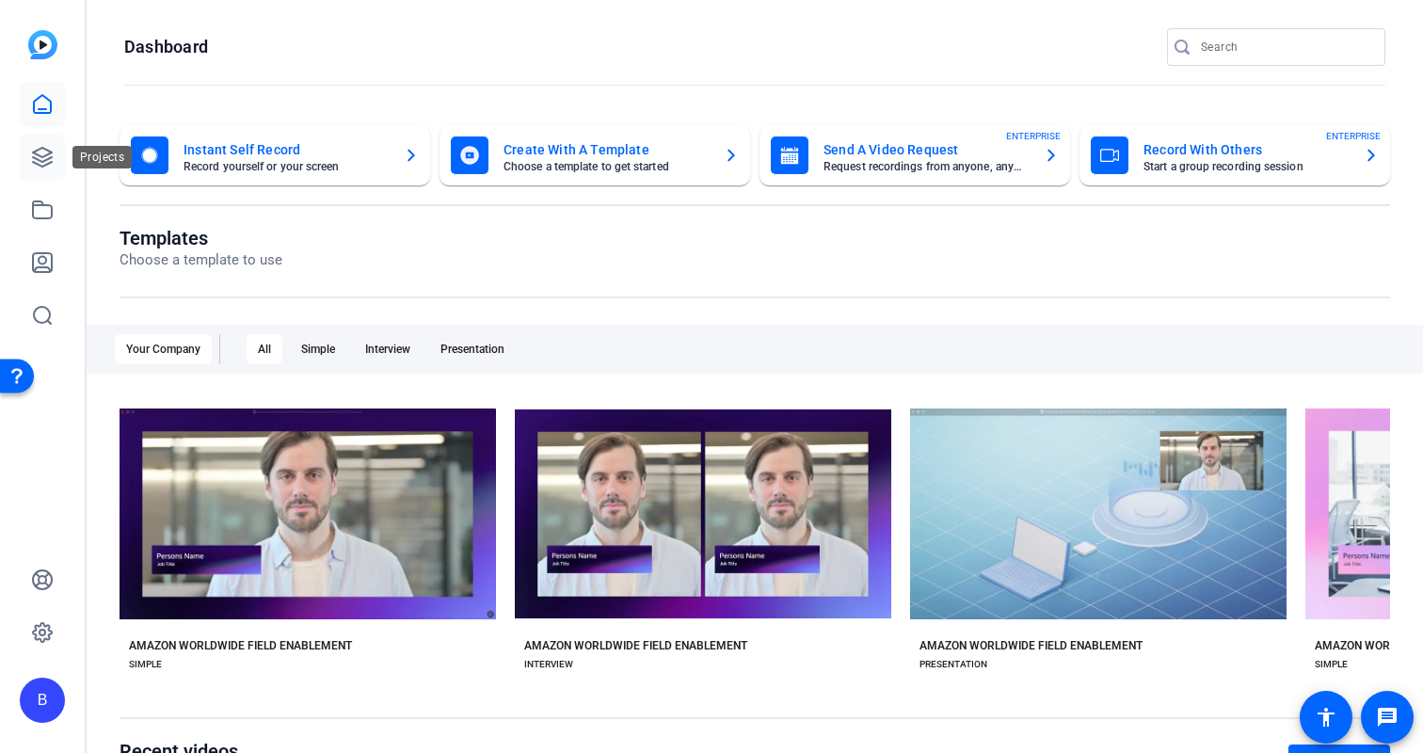
click at [47, 167] on icon at bounding box center [42, 157] width 23 height 23
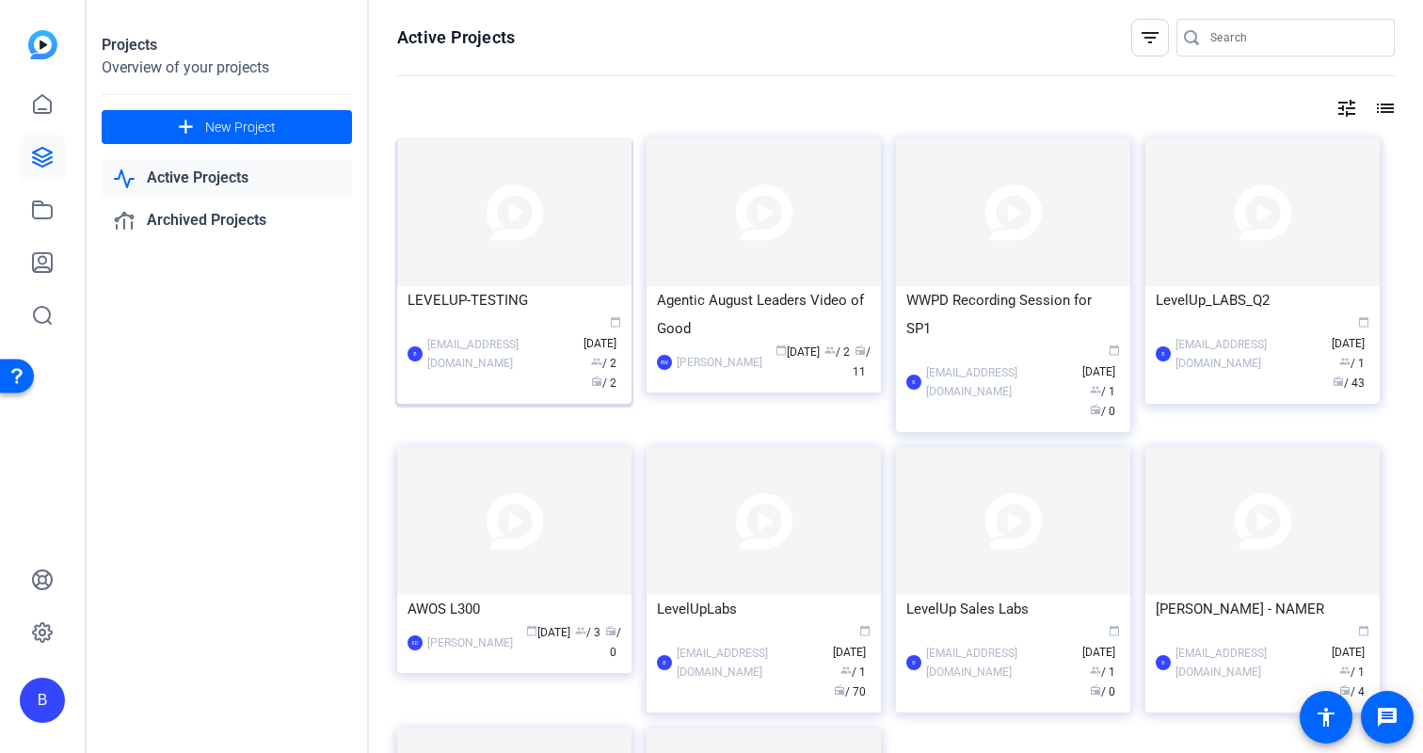
click at [483, 270] on img at bounding box center [514, 212] width 234 height 148
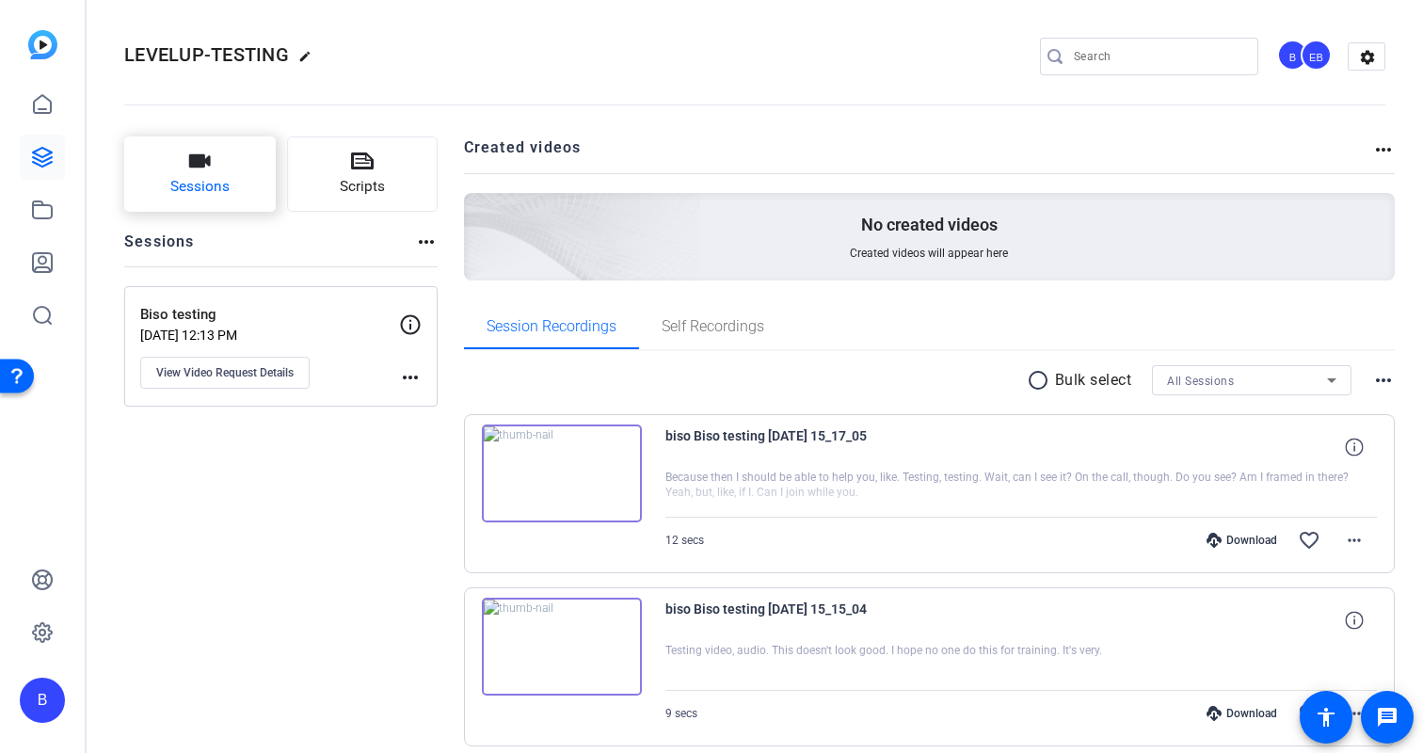
click at [191, 170] on icon "button" at bounding box center [199, 161] width 23 height 23
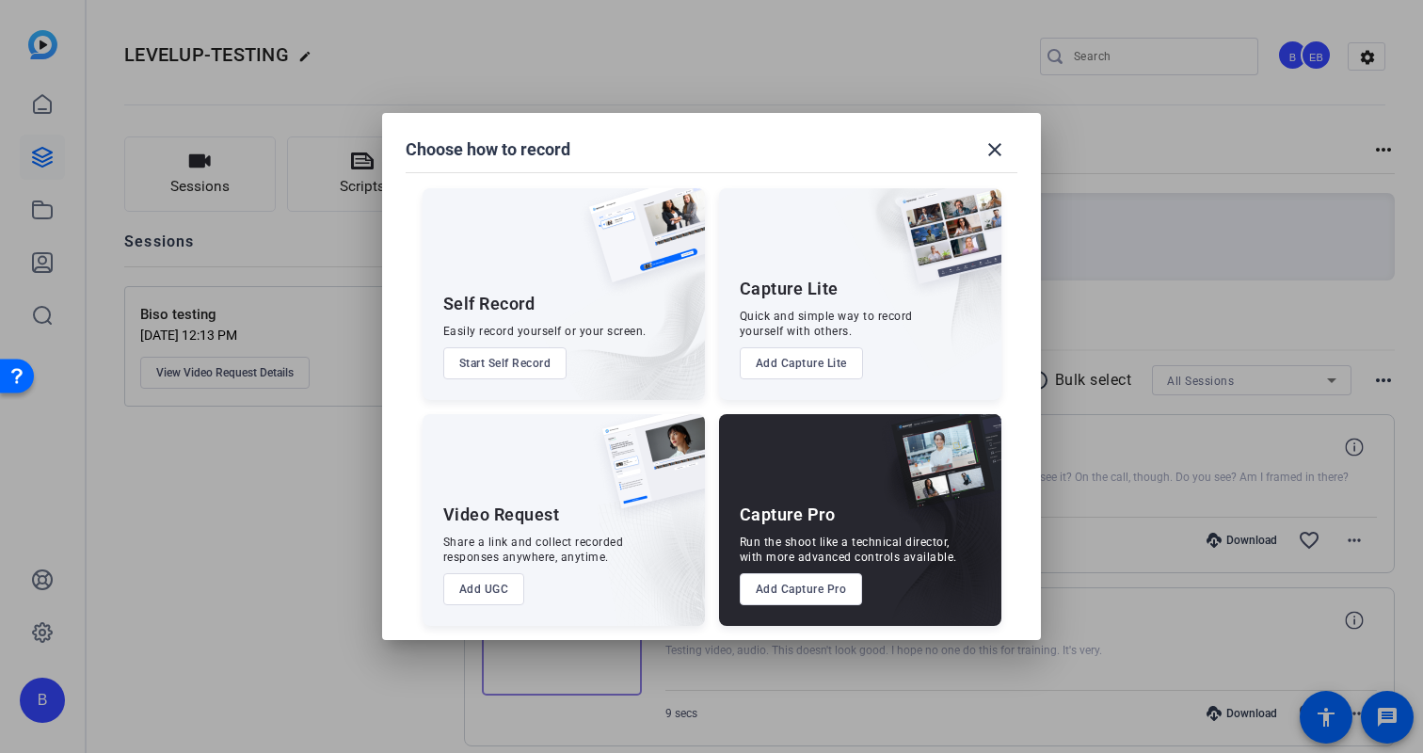
click at [825, 598] on button "Add Capture Pro" at bounding box center [801, 589] width 123 height 32
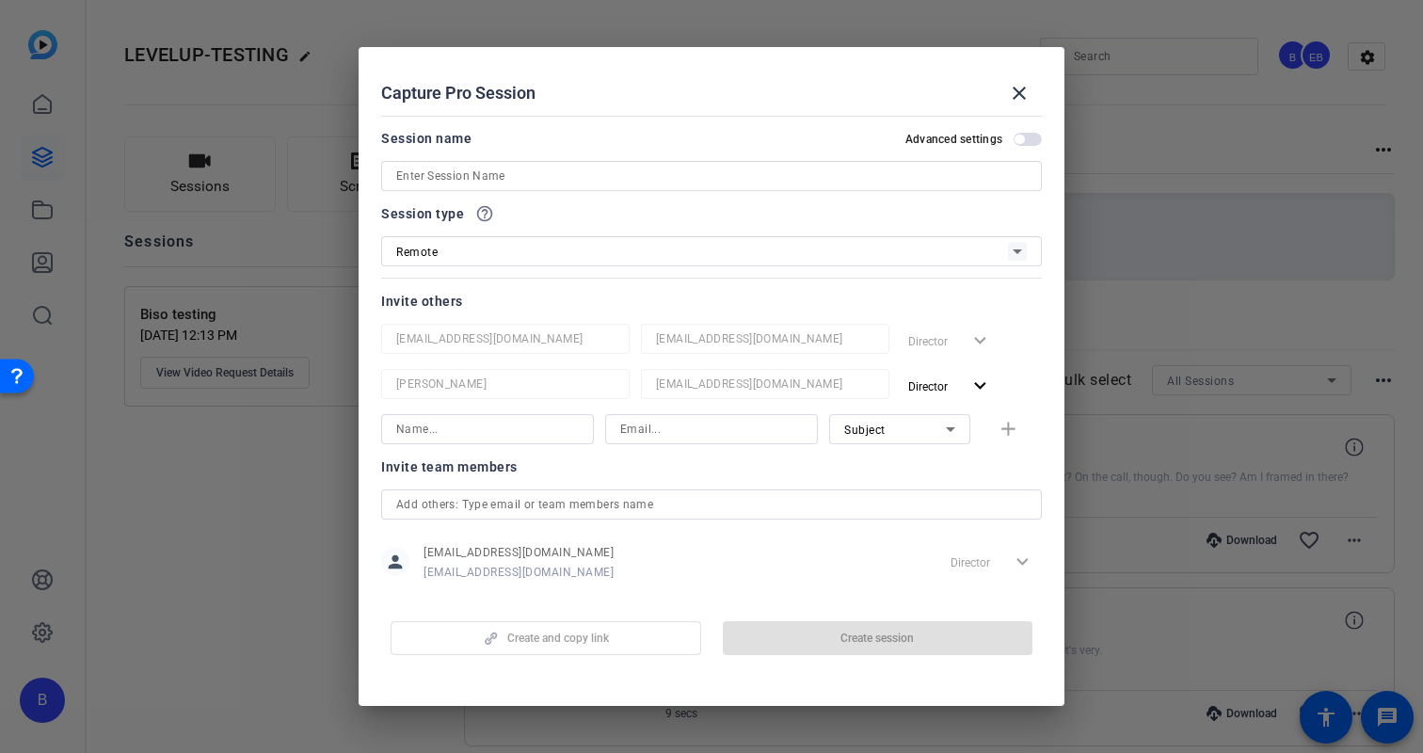
click at [1022, 143] on span "button" at bounding box center [1027, 139] width 28 height 13
click at [727, 168] on input at bounding box center [711, 176] width 630 height 23
click at [1023, 84] on mat-icon "close" at bounding box center [1019, 93] width 23 height 23
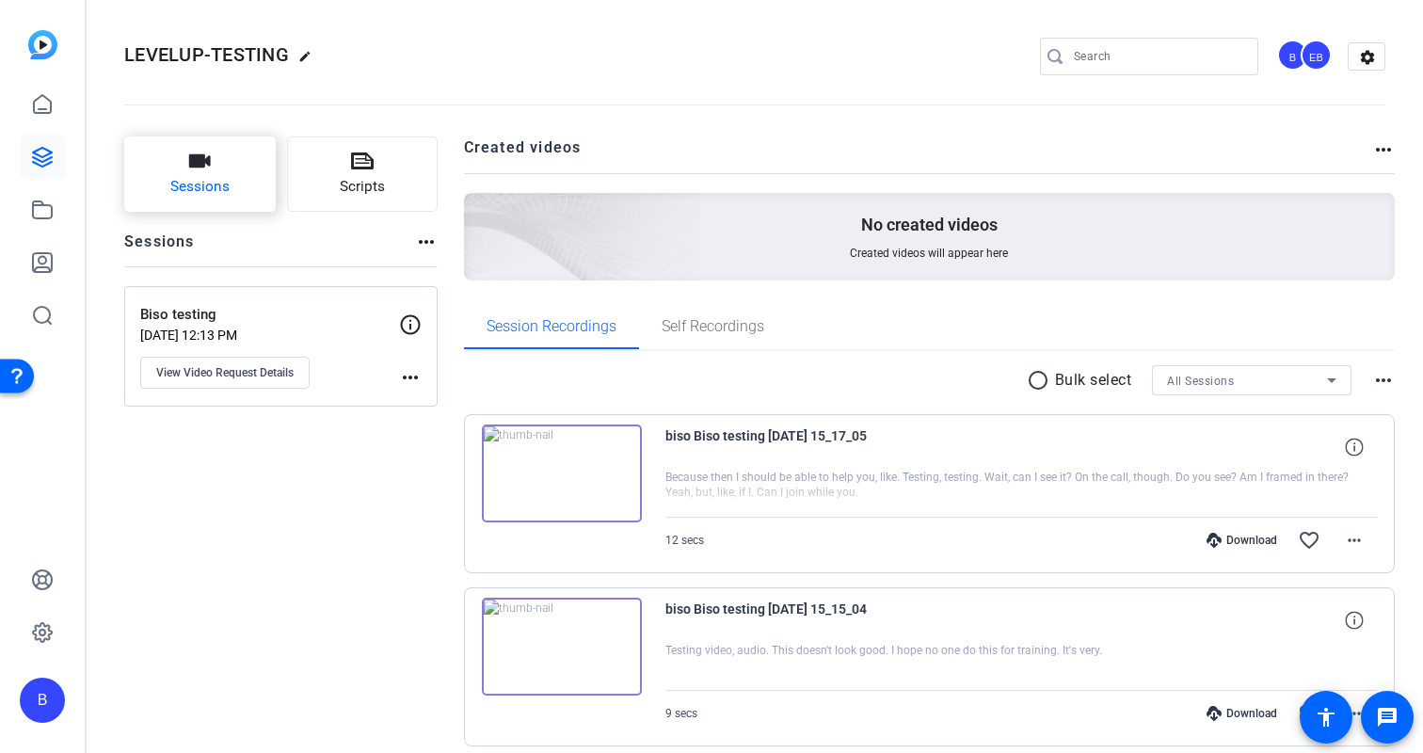
click at [232, 178] on button "Sessions" at bounding box center [200, 173] width 152 height 75
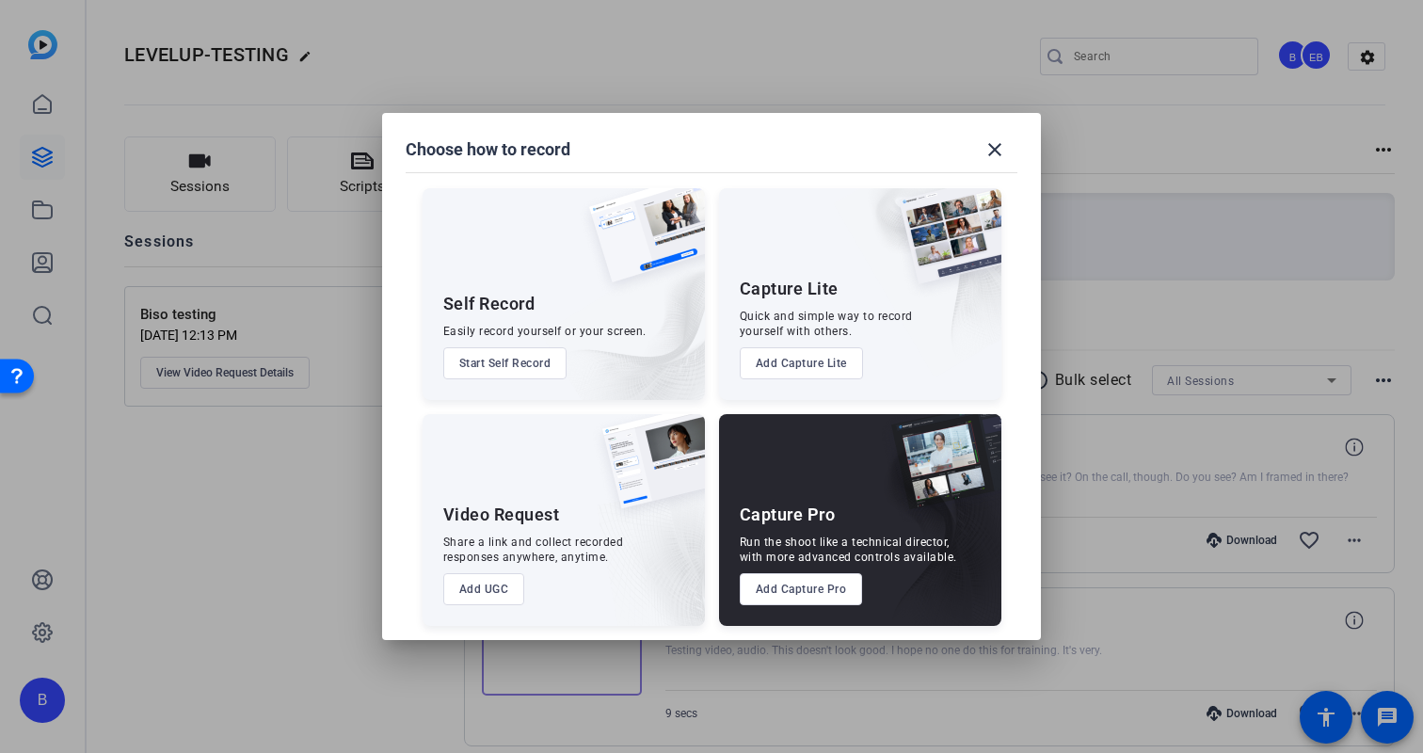
click at [830, 591] on button "Add Capture Pro" at bounding box center [801, 589] width 123 height 32
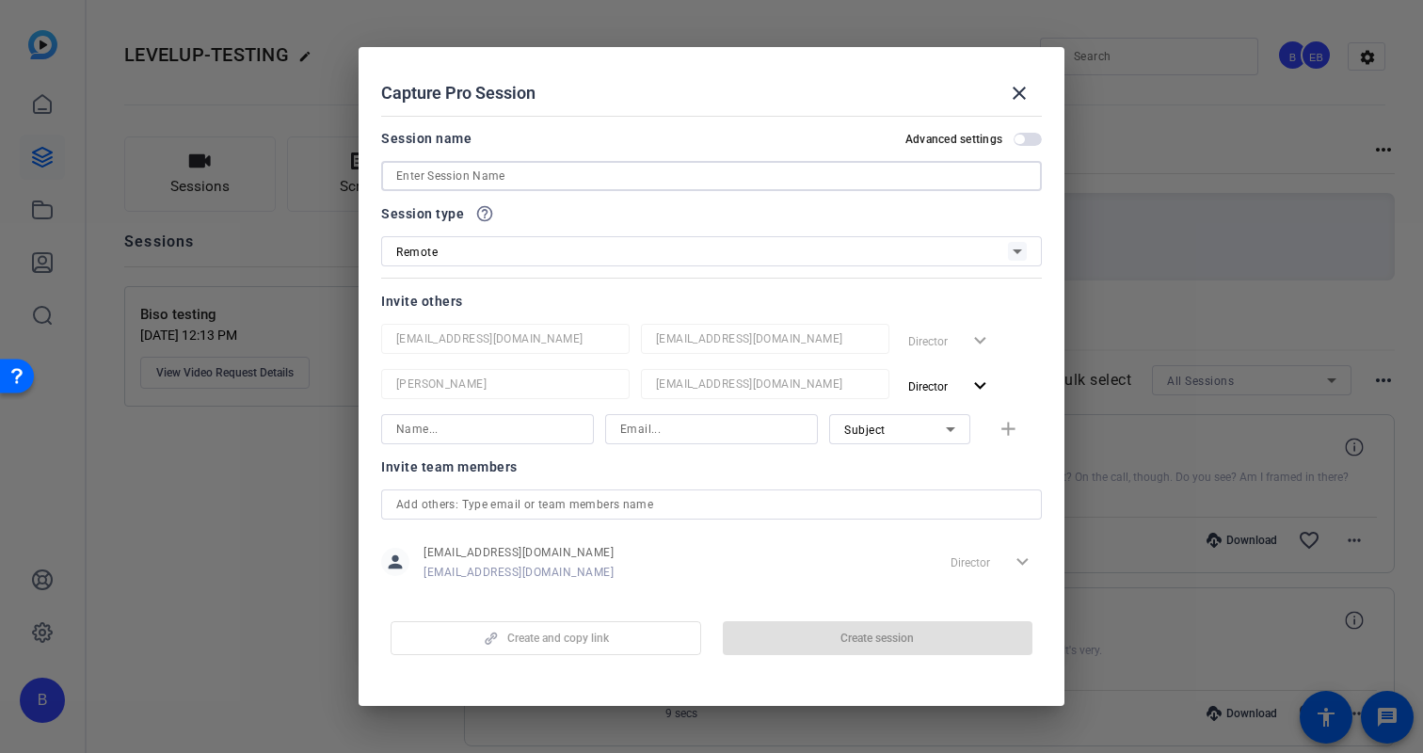
click at [505, 173] on input at bounding box center [711, 176] width 630 height 23
click at [494, 175] on input at bounding box center [711, 176] width 630 height 23
click at [487, 252] on div "Session type help_outline Remote" at bounding box center [711, 234] width 661 height 64
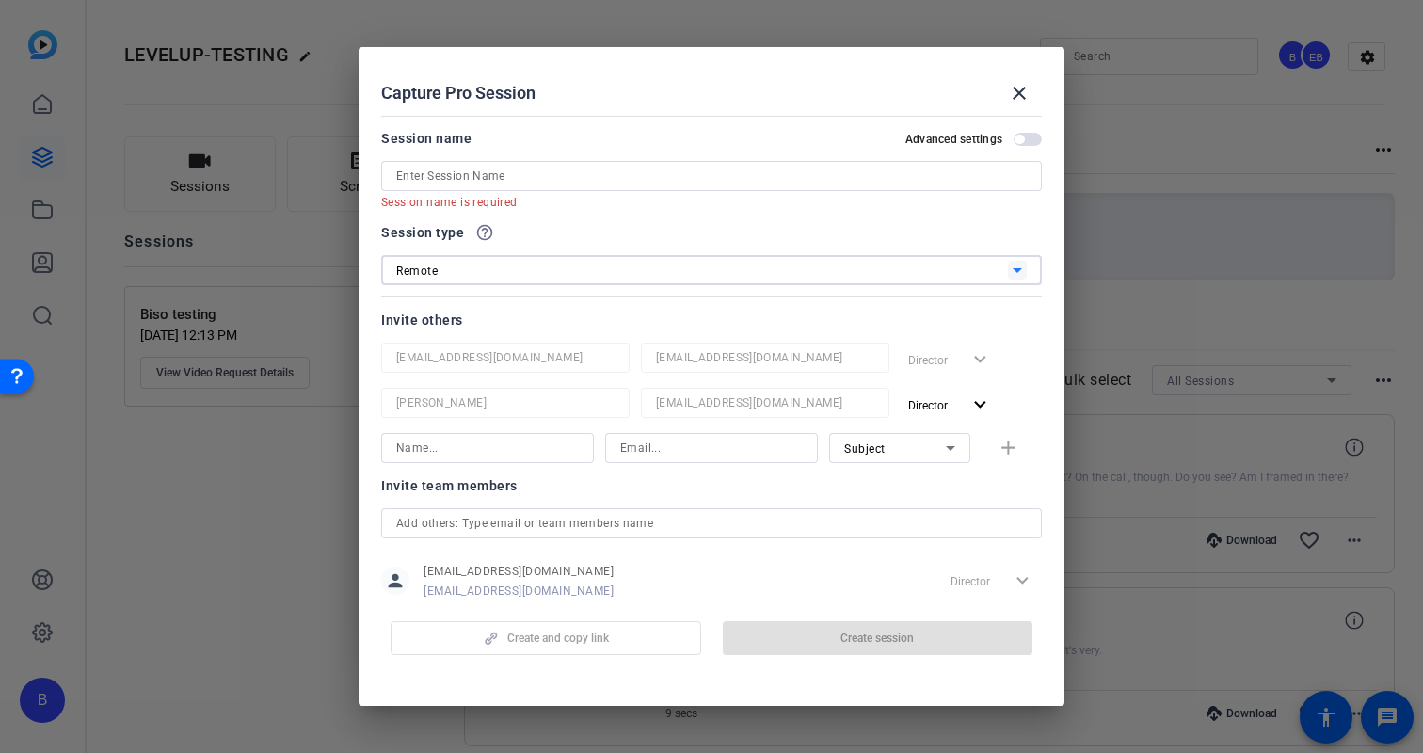
click at [487, 263] on div "Remote" at bounding box center [702, 271] width 612 height 24
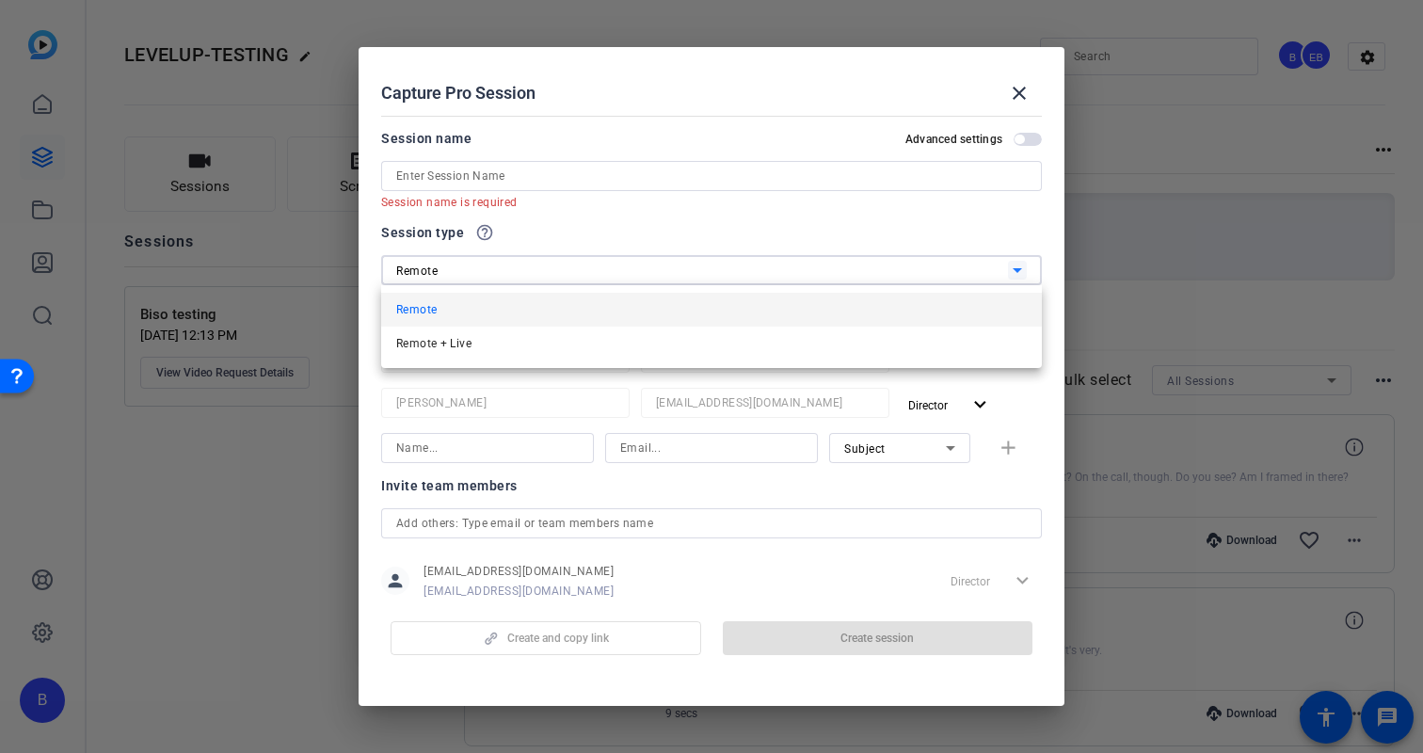
click at [487, 263] on div at bounding box center [711, 376] width 1423 height 753
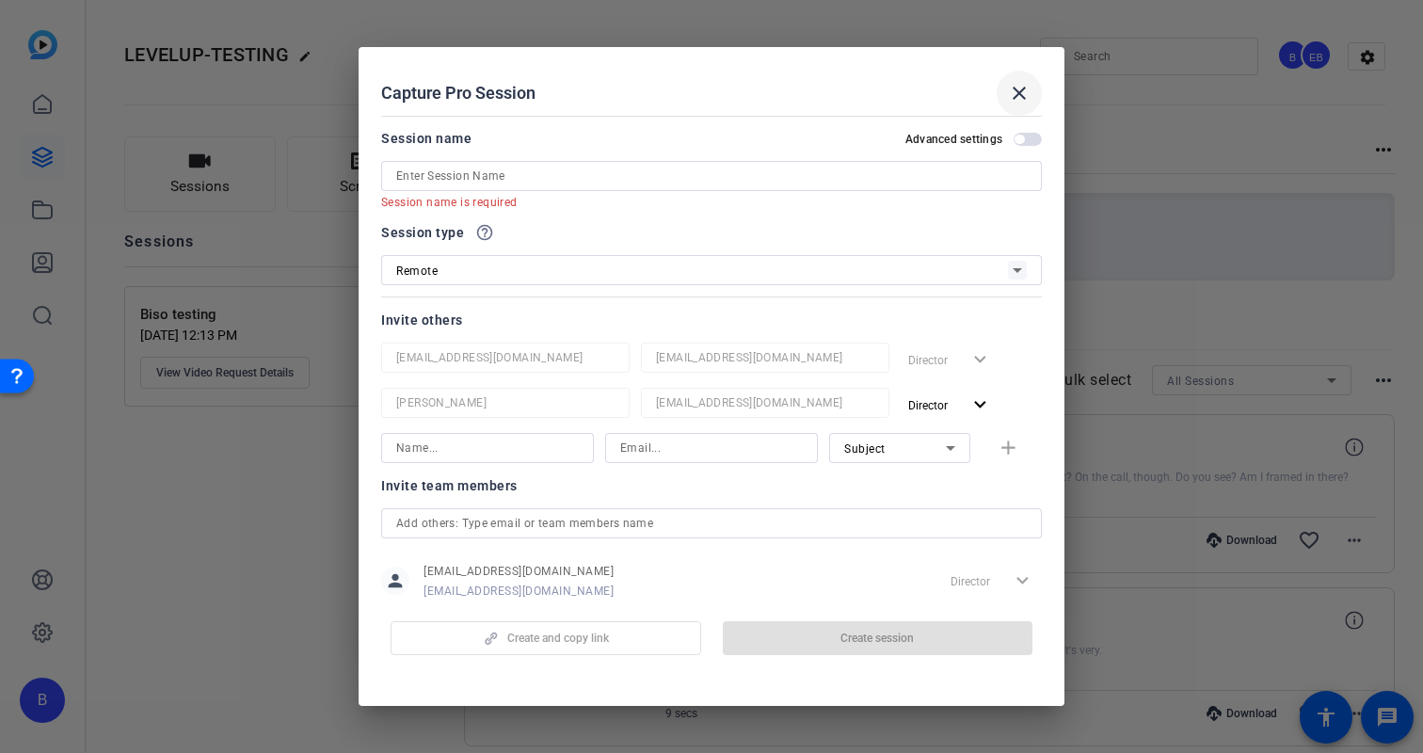
click at [1022, 91] on mat-icon "close" at bounding box center [1019, 93] width 23 height 23
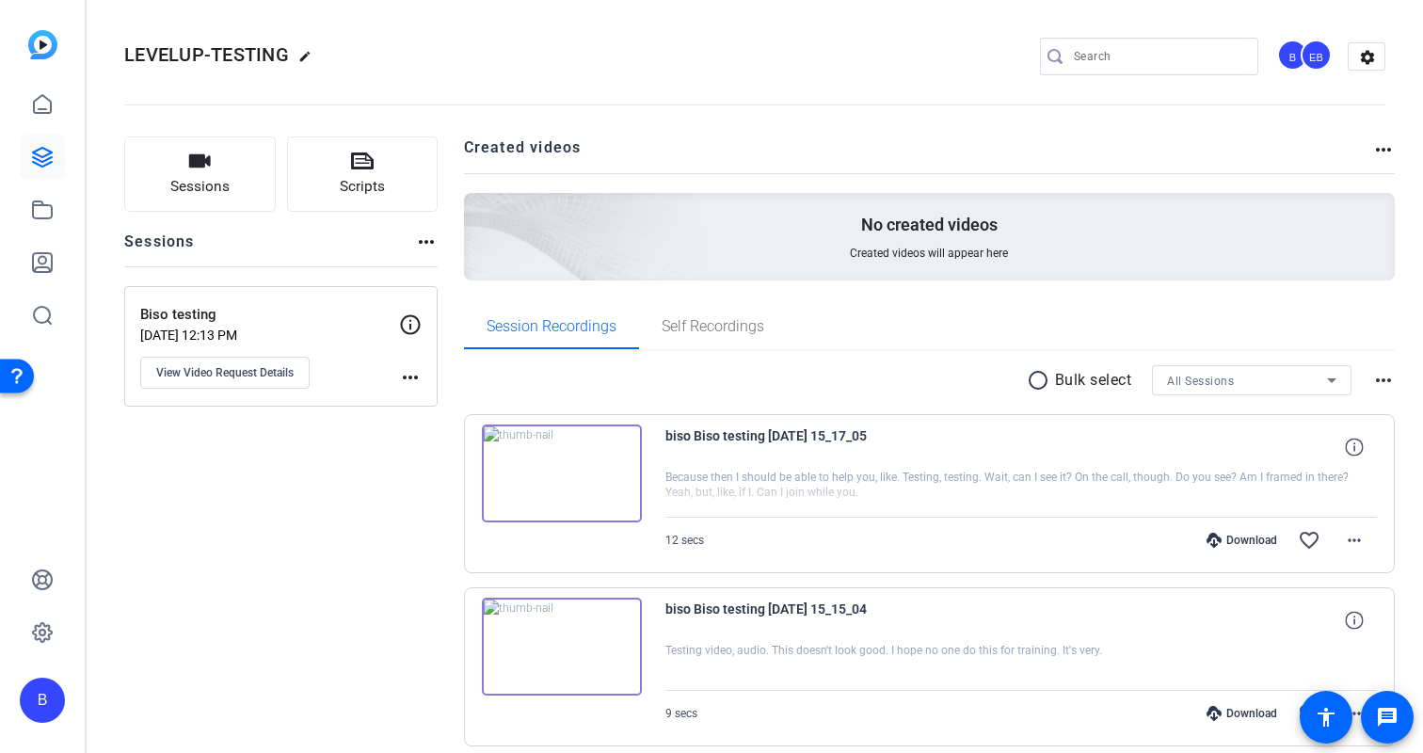
scroll to position [77, 0]
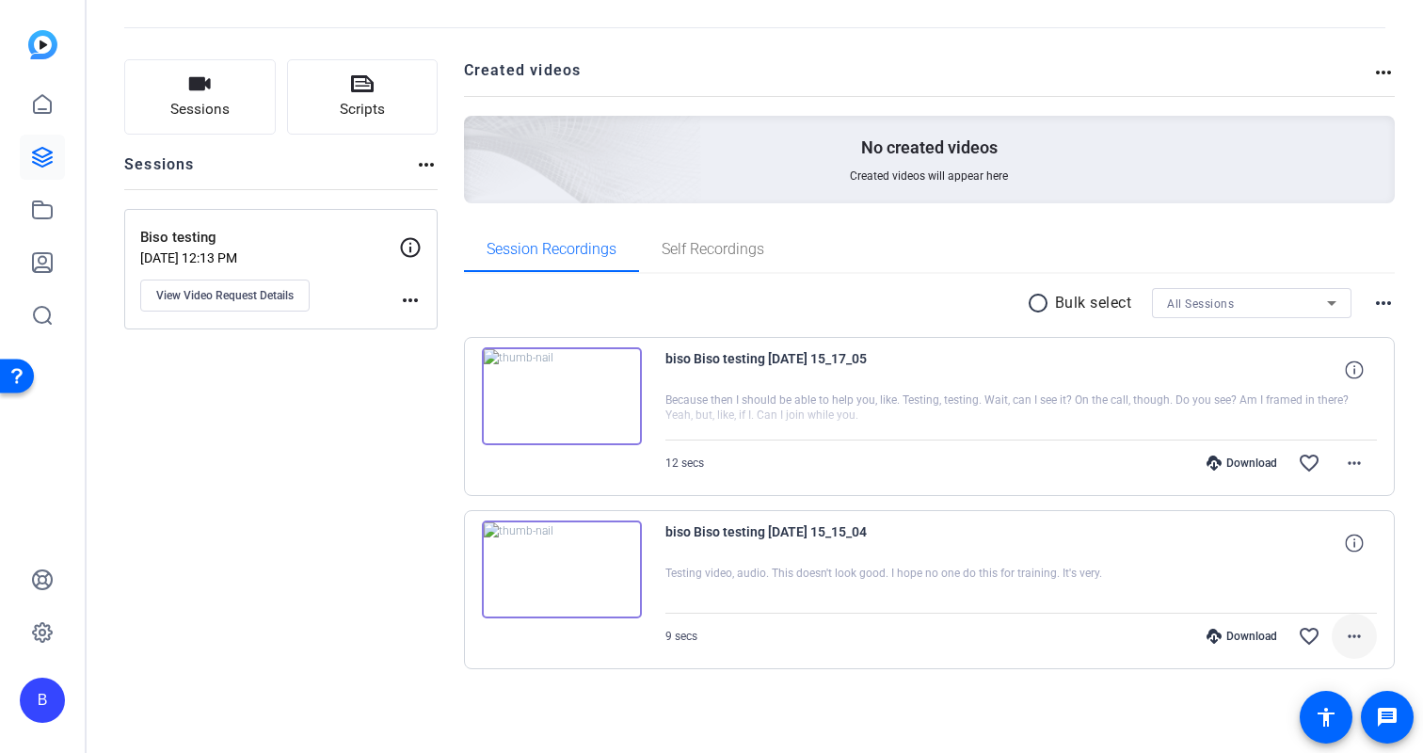
click at [1354, 630] on mat-icon "more_horiz" at bounding box center [1354, 636] width 23 height 23
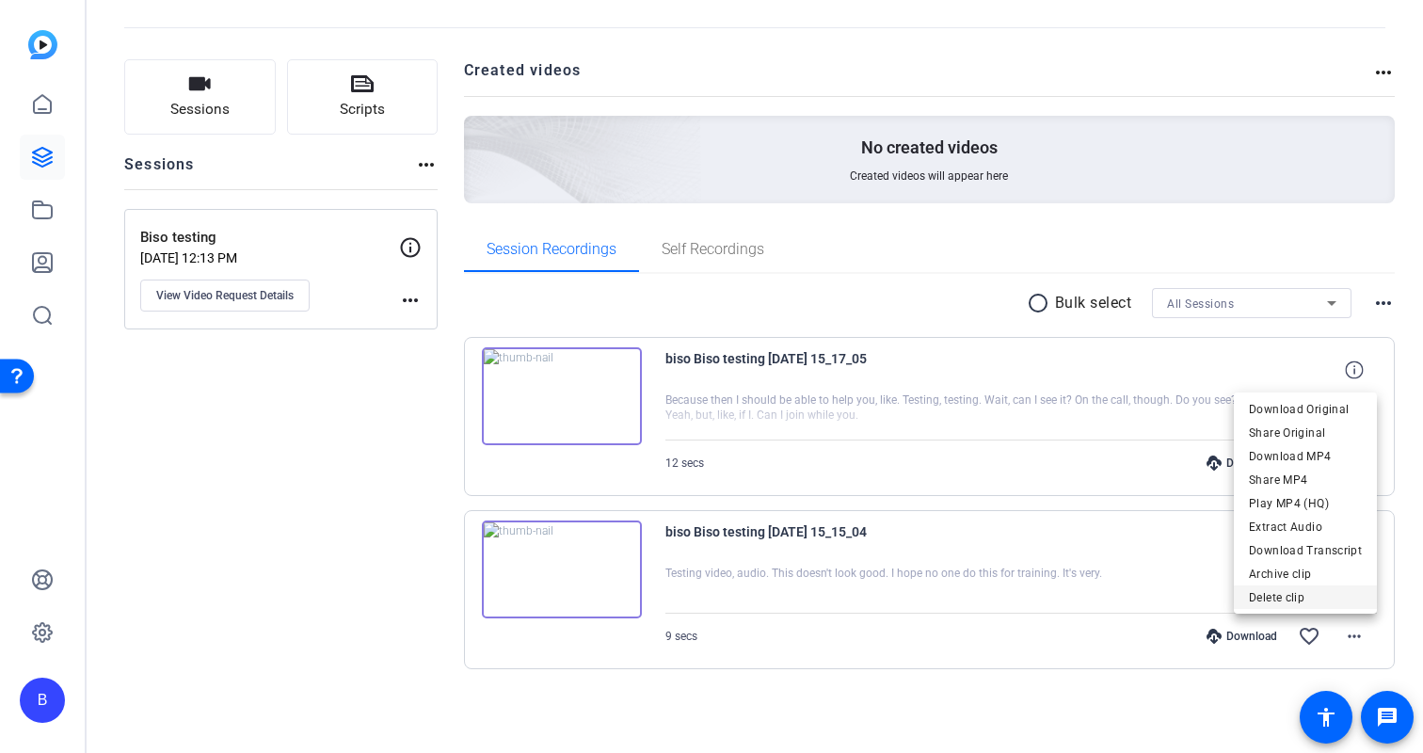
click at [1310, 598] on span "Delete clip" at bounding box center [1305, 597] width 113 height 23
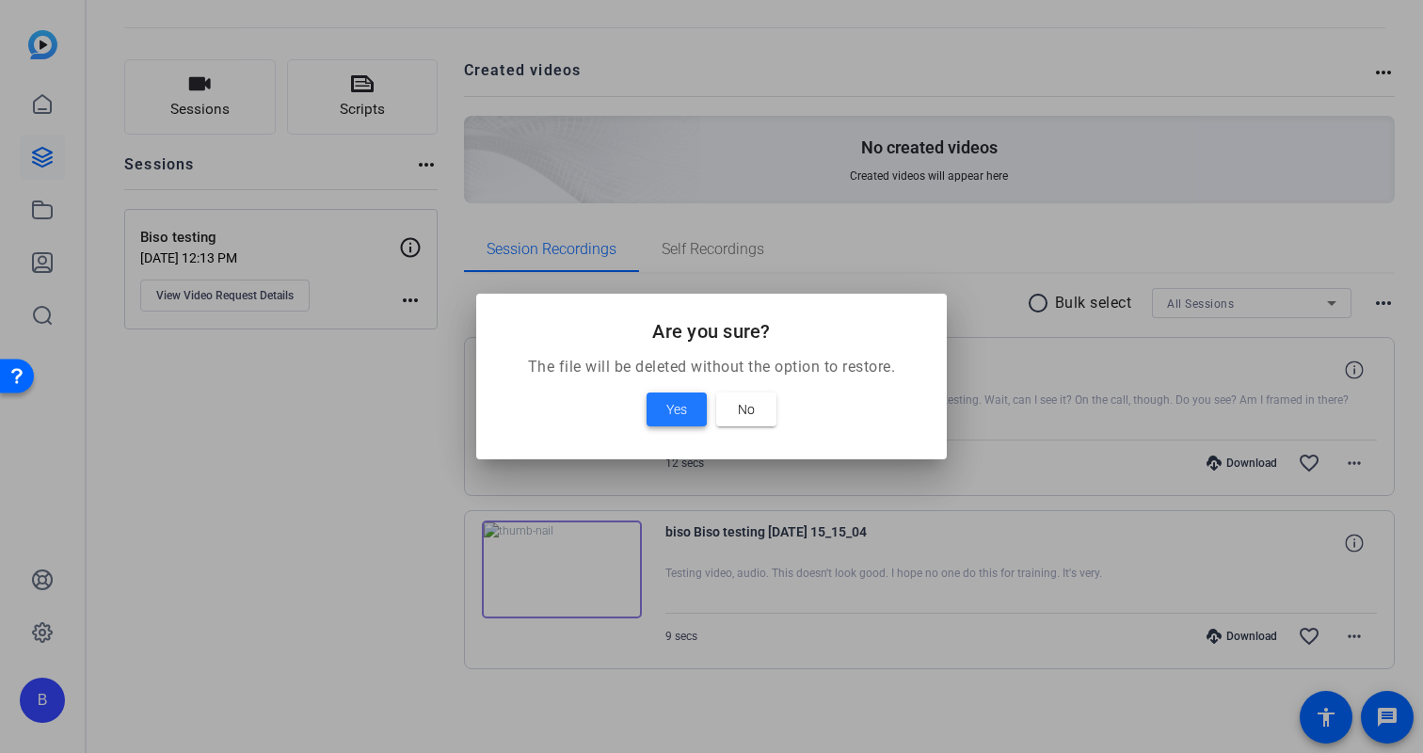
click at [678, 413] on span "Yes" at bounding box center [676, 409] width 21 height 23
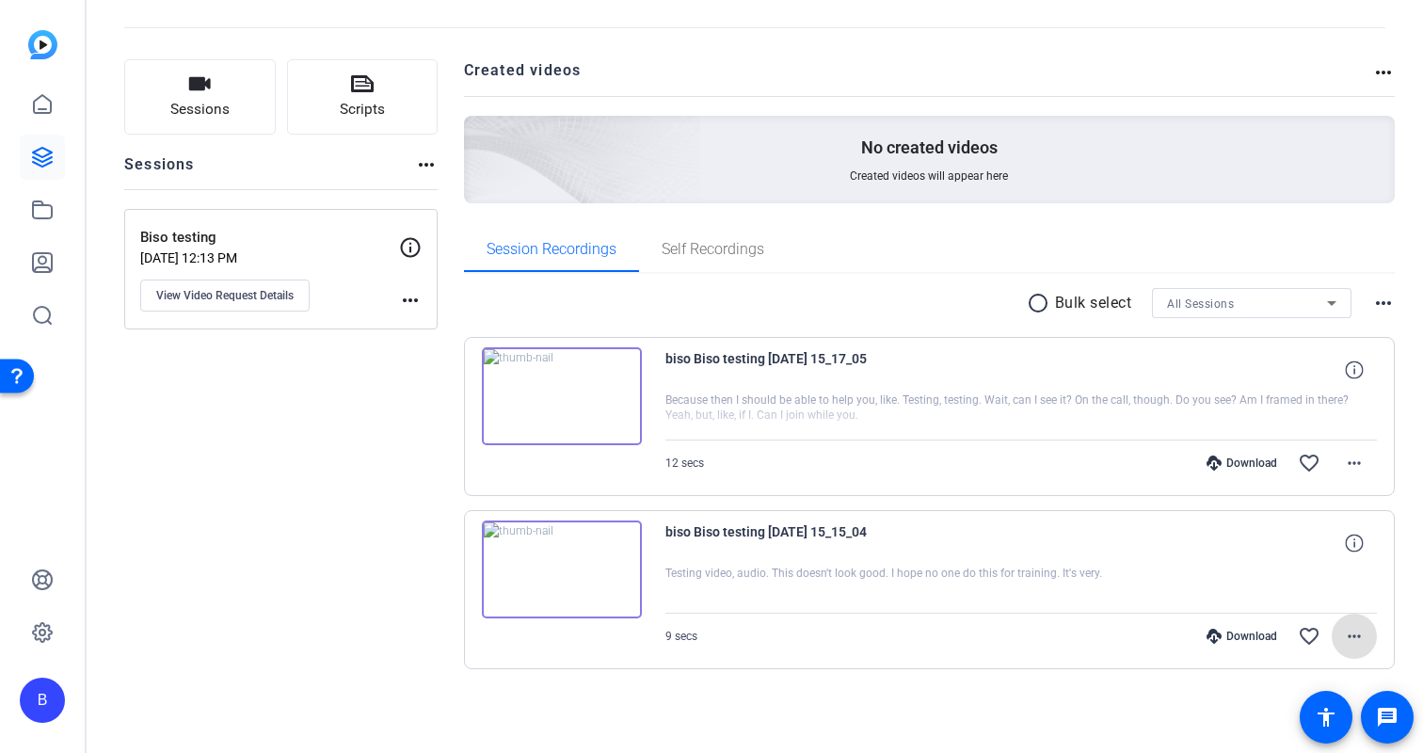
scroll to position [0, 0]
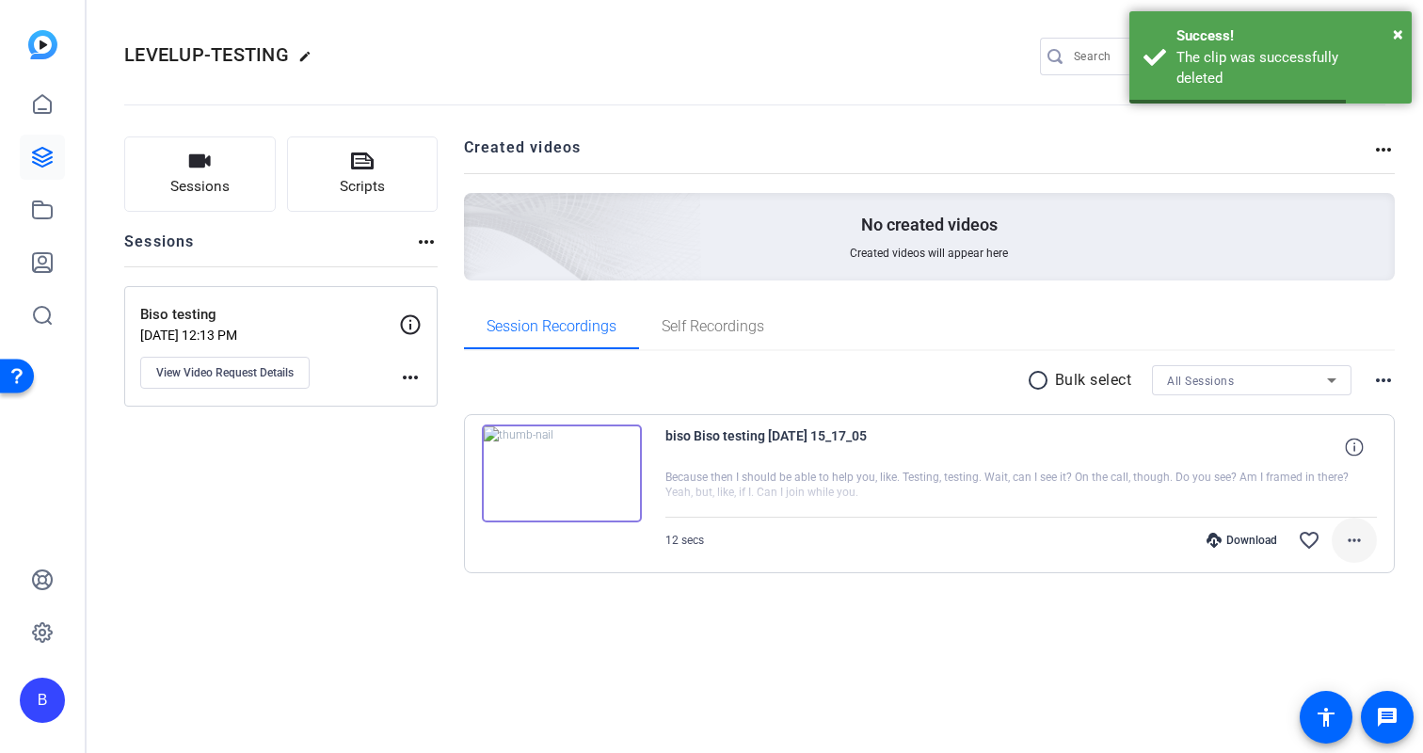
click at [1363, 551] on span at bounding box center [1354, 540] width 45 height 45
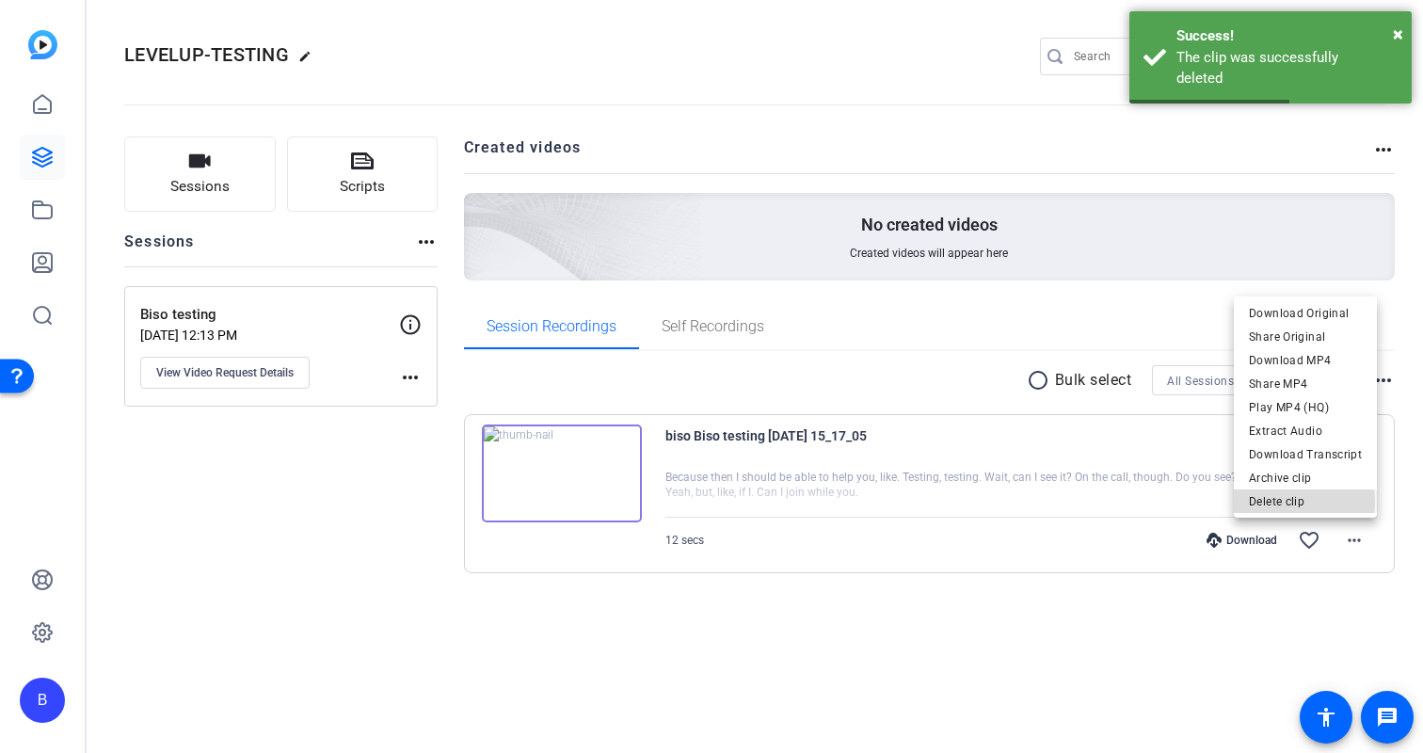
click at [1290, 502] on span "Delete clip" at bounding box center [1305, 501] width 113 height 23
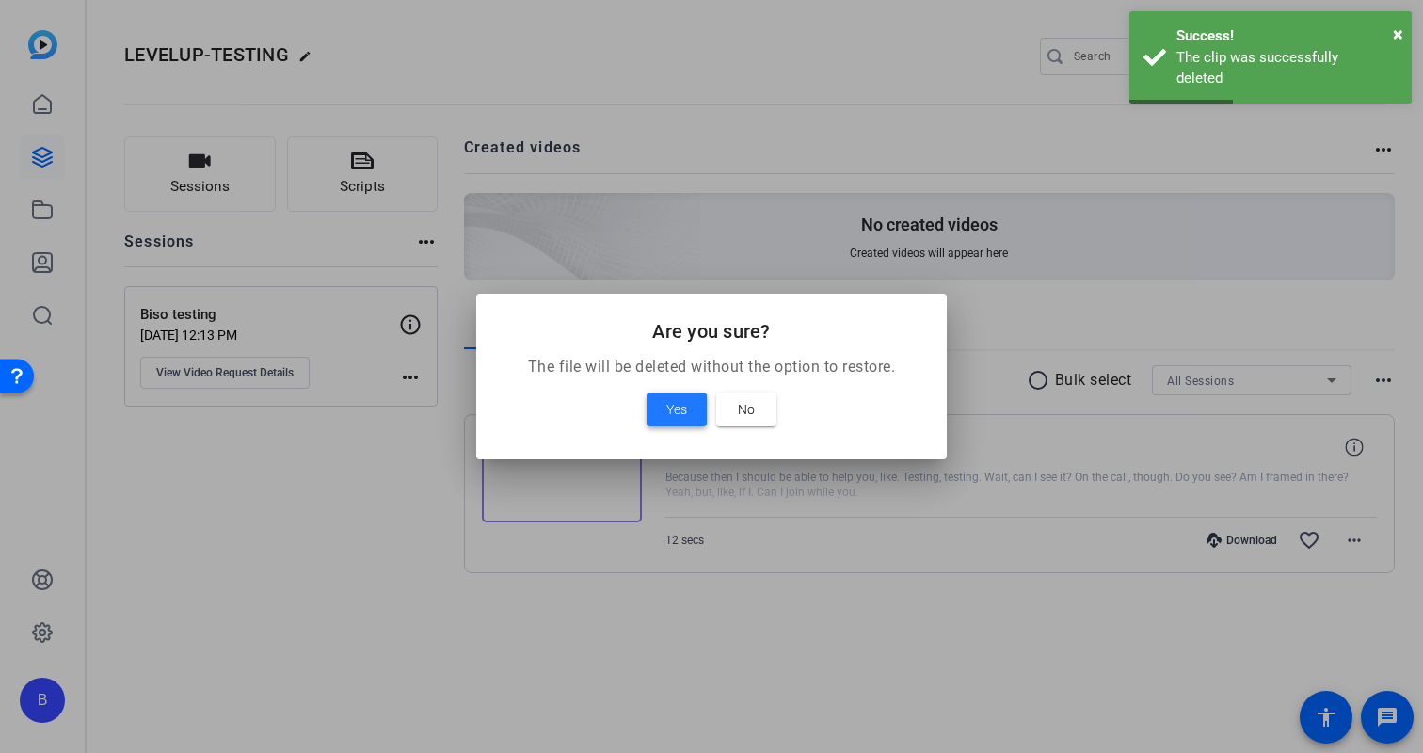
click at [672, 408] on span "Yes" at bounding box center [676, 409] width 21 height 23
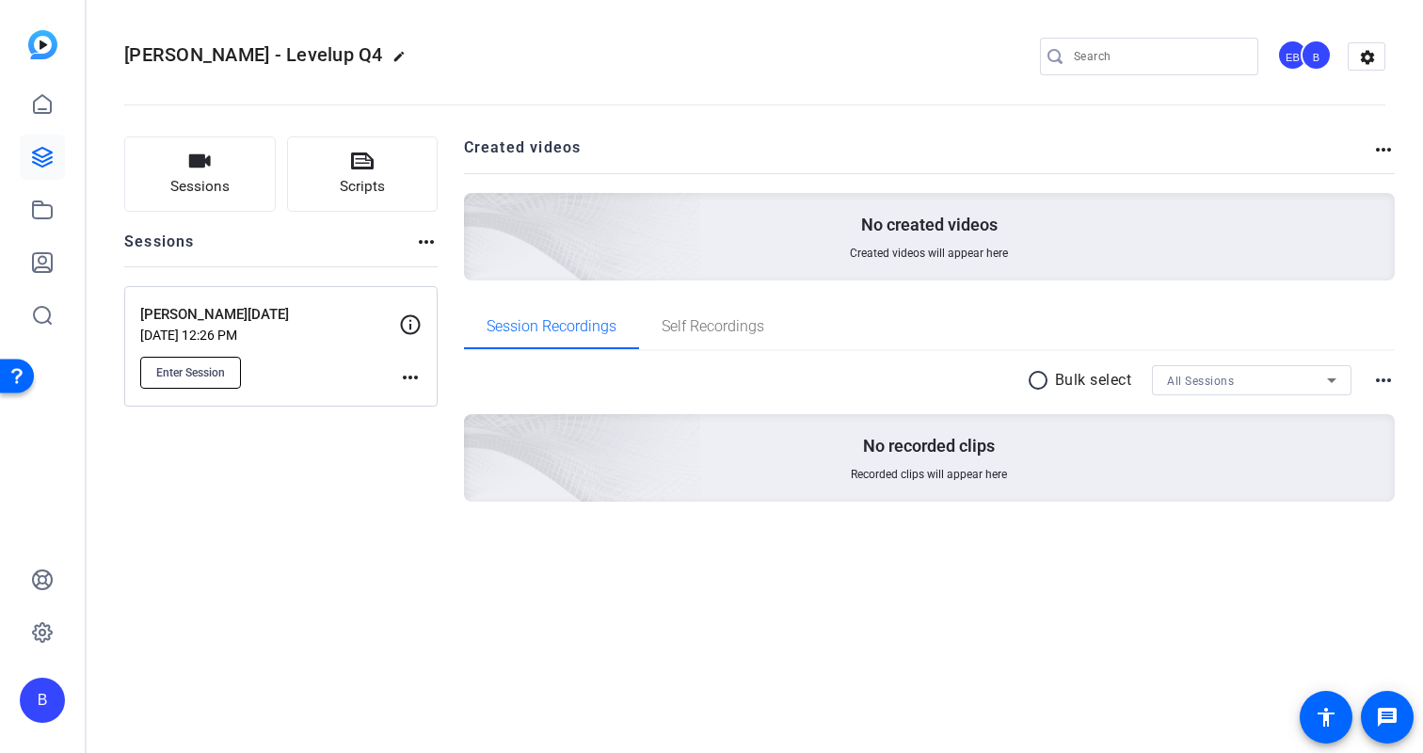
click at [189, 370] on span "Enter Session" at bounding box center [190, 372] width 69 height 15
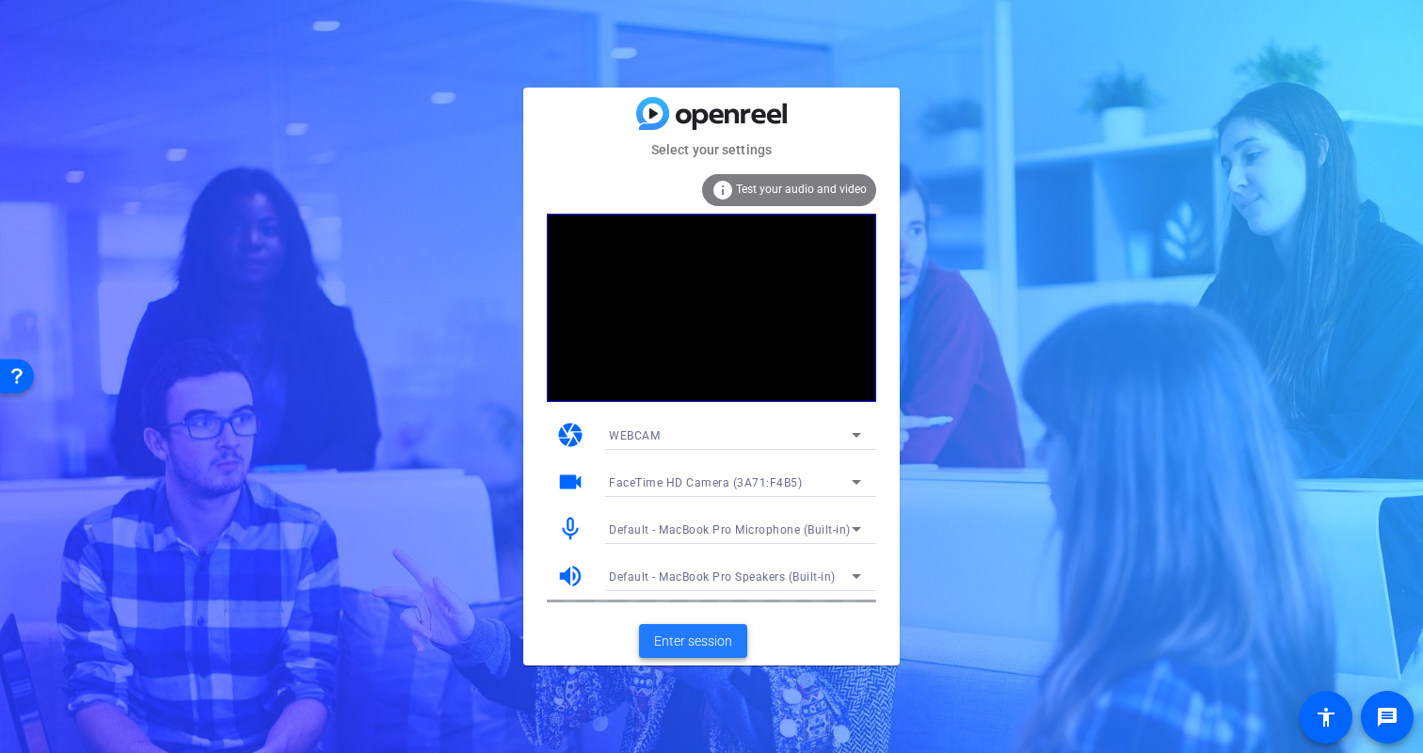
click at [708, 632] on span "Enter session" at bounding box center [693, 641] width 78 height 20
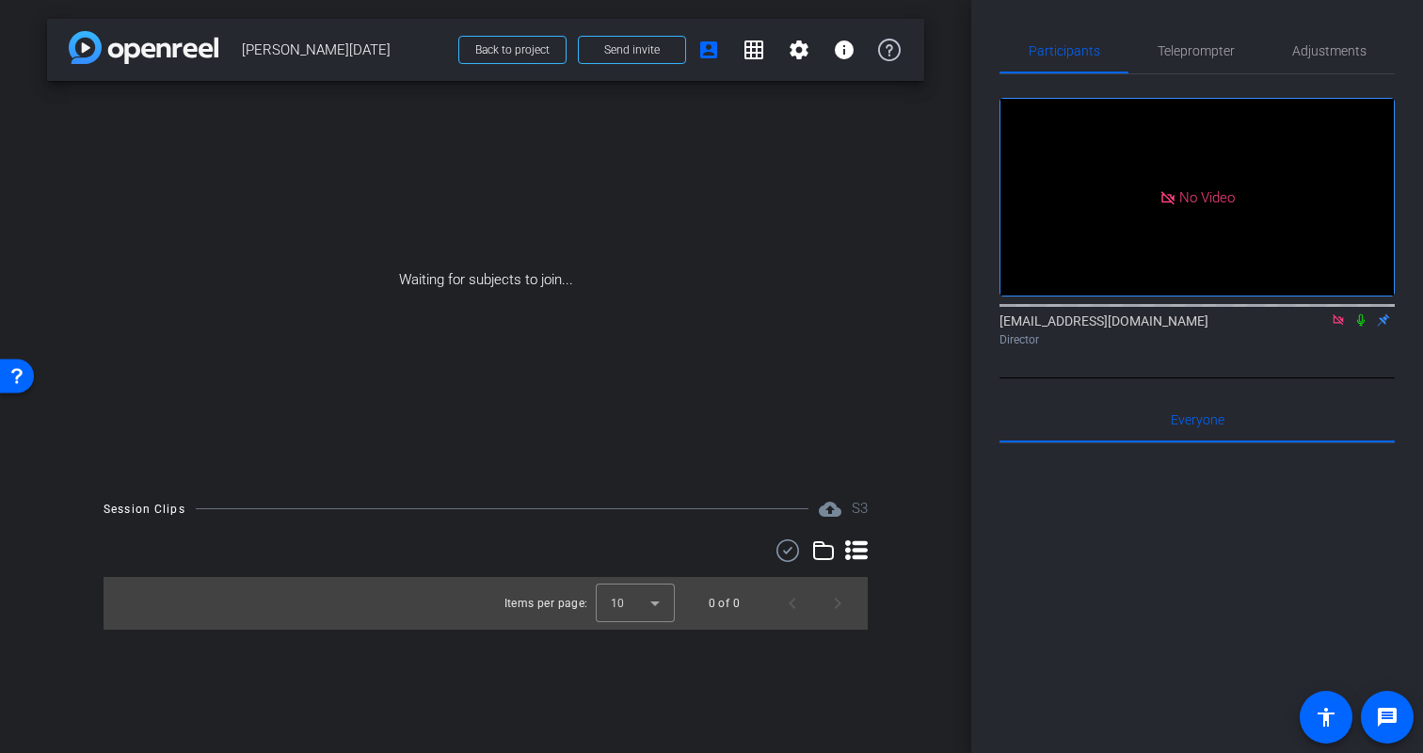
click at [1341, 325] on icon at bounding box center [1337, 319] width 10 height 10
click at [630, 51] on span "Send invite" at bounding box center [632, 49] width 56 height 15
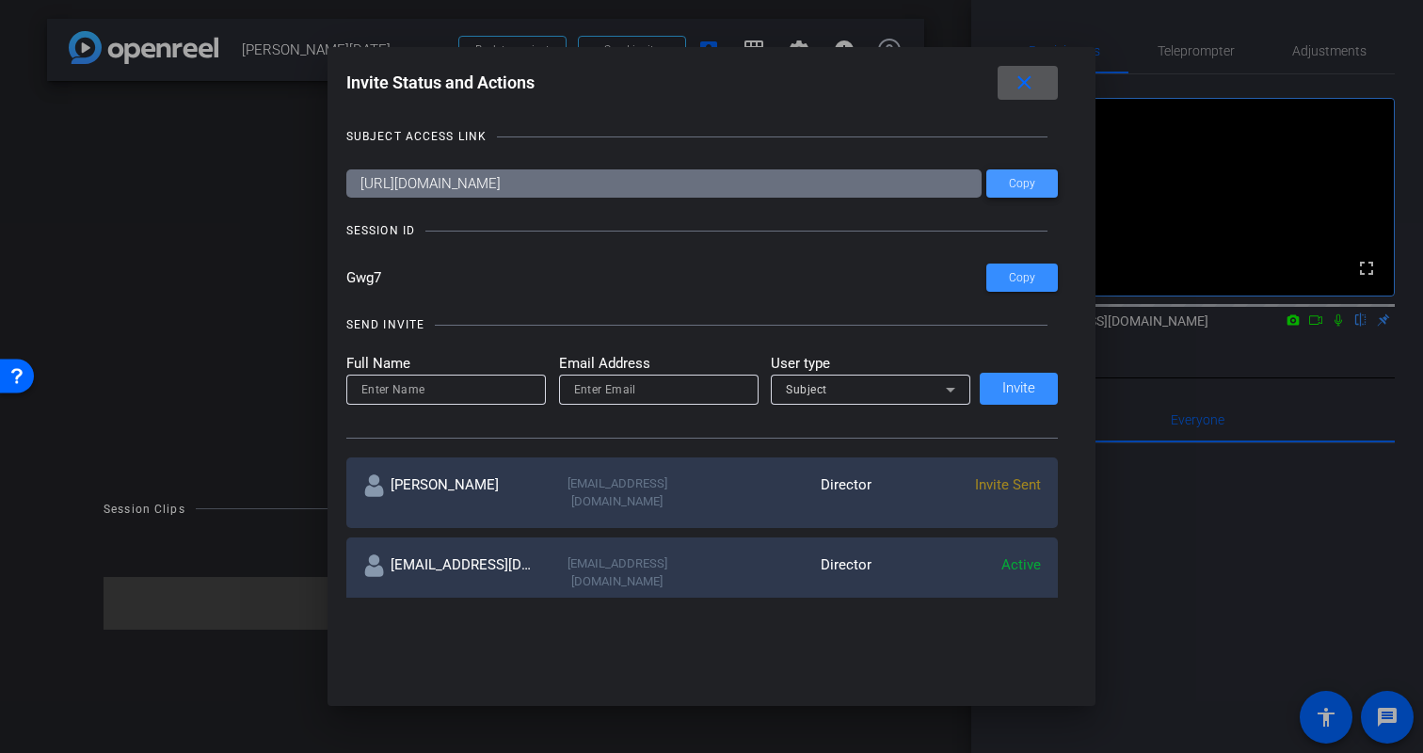
click at [1028, 187] on span "Copy" at bounding box center [1022, 184] width 26 height 14
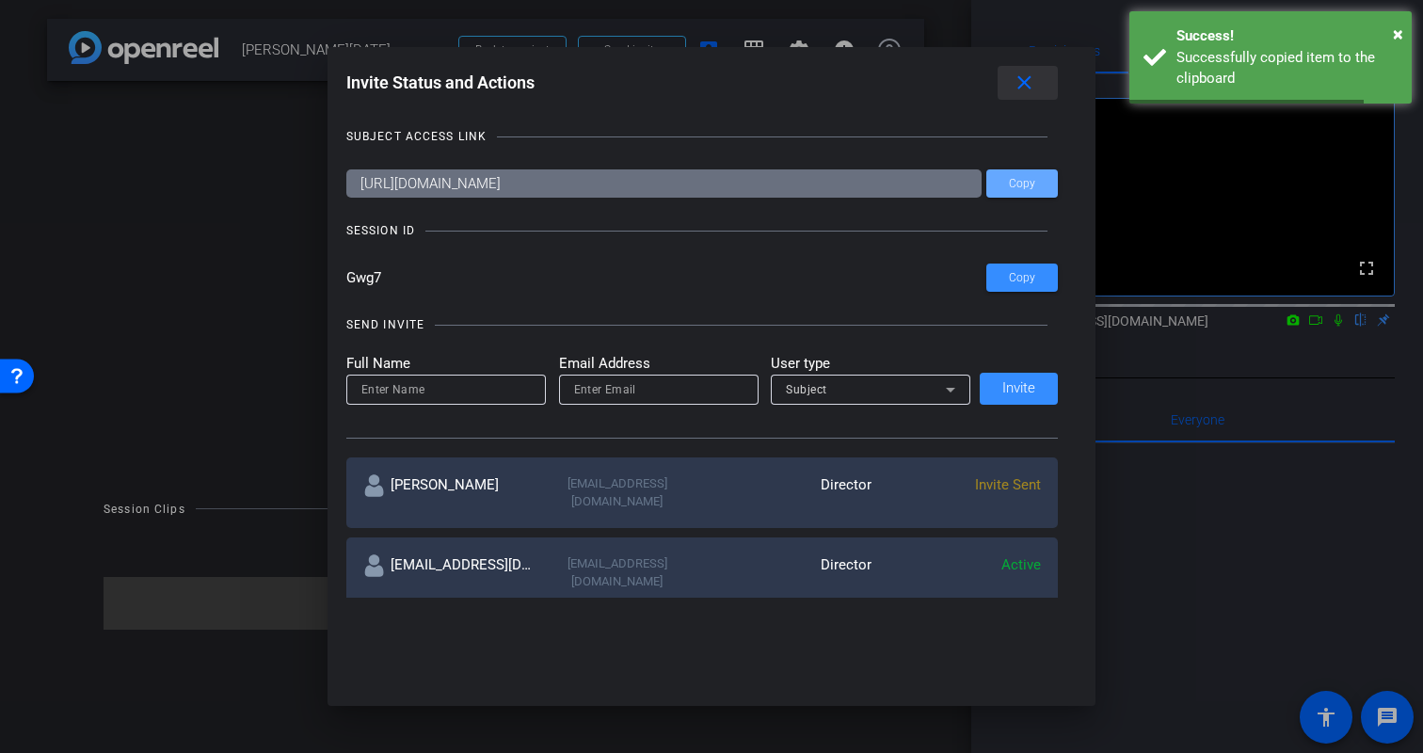
click at [1034, 79] on mat-icon "close" at bounding box center [1025, 84] width 24 height 24
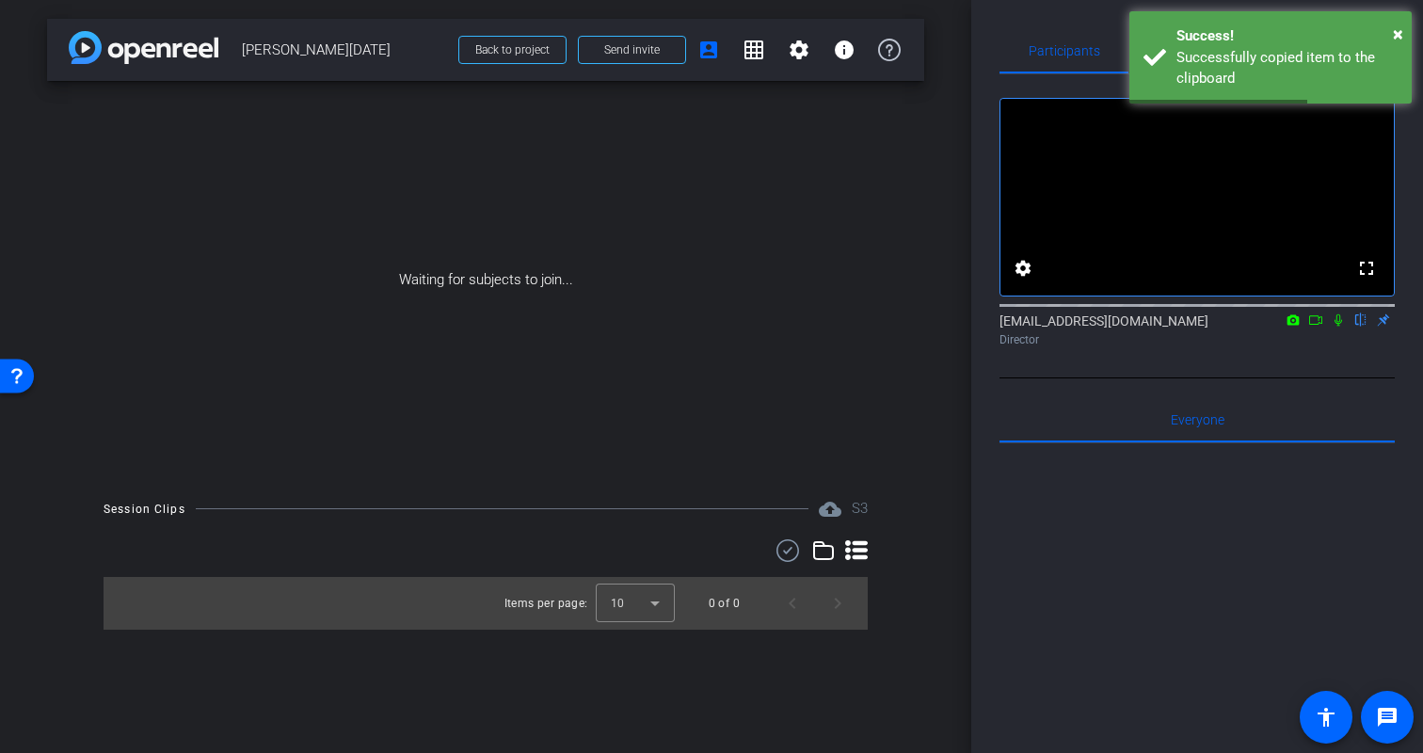
click at [1064, 569] on div at bounding box center [1196, 676] width 395 height 466
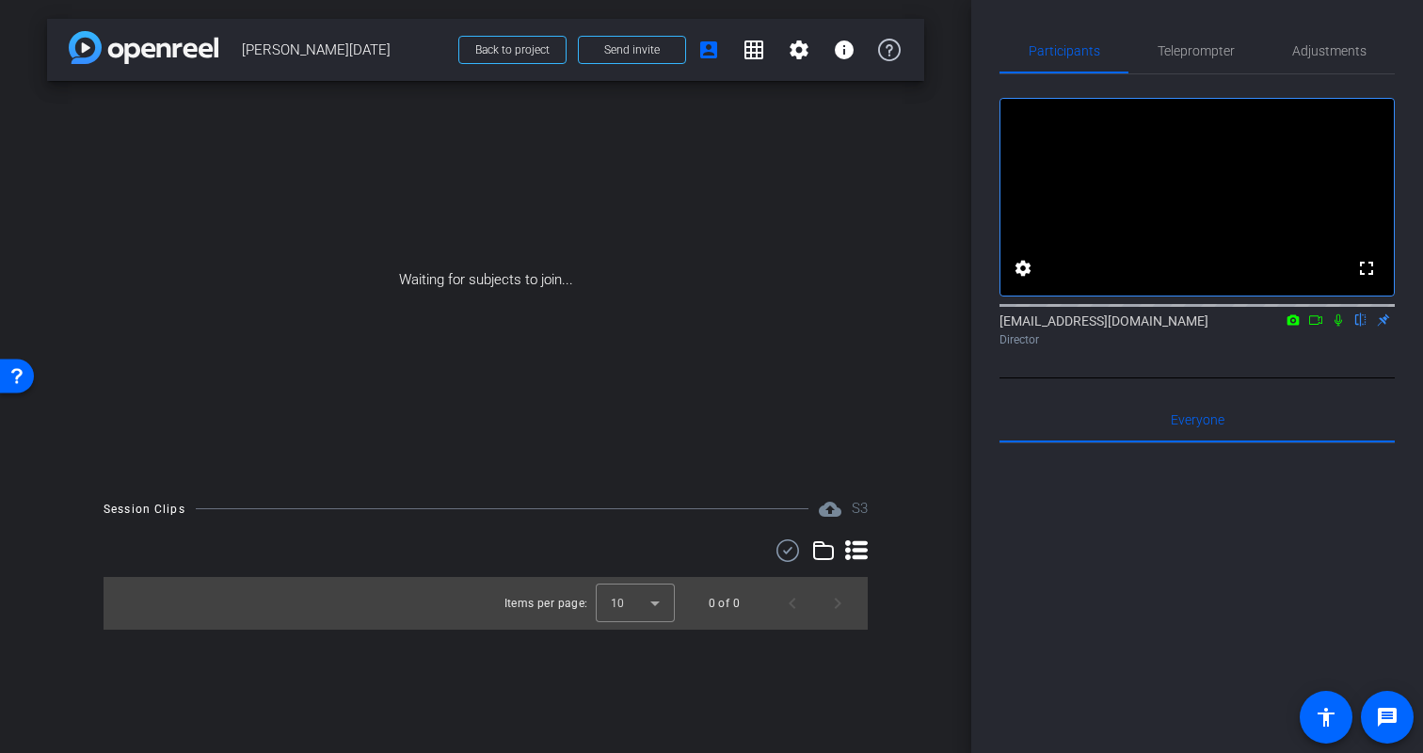
click at [1091, 638] on div at bounding box center [1196, 676] width 395 height 466
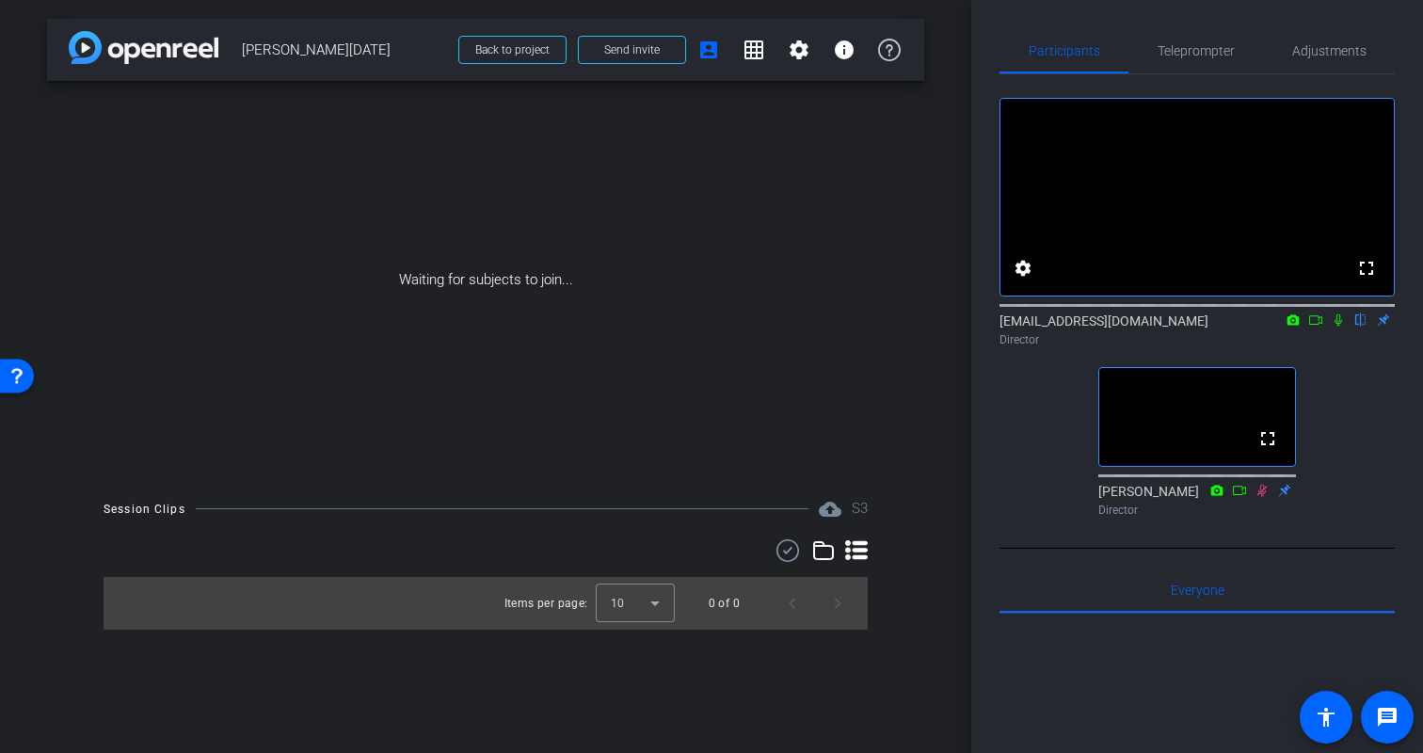
click at [1368, 409] on div "fullscreen settings biso@amazon.com flip Director fullscreen Erica Bethel Direc…" at bounding box center [1196, 299] width 395 height 450
click at [1066, 425] on div "fullscreen settings biso@amazon.com flip Director fullscreen Erica Bethel Direc…" at bounding box center [1196, 299] width 395 height 450
